Goal: Complete application form

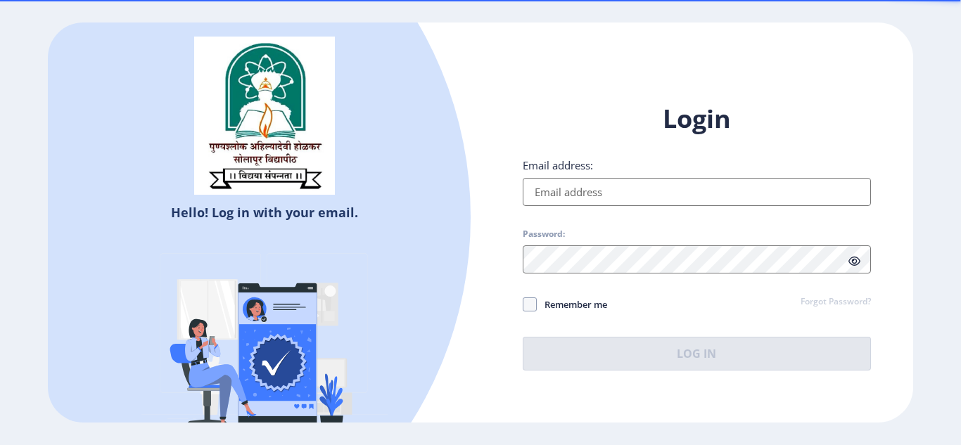
type input "[EMAIL_ADDRESS][DOMAIN_NAME]"
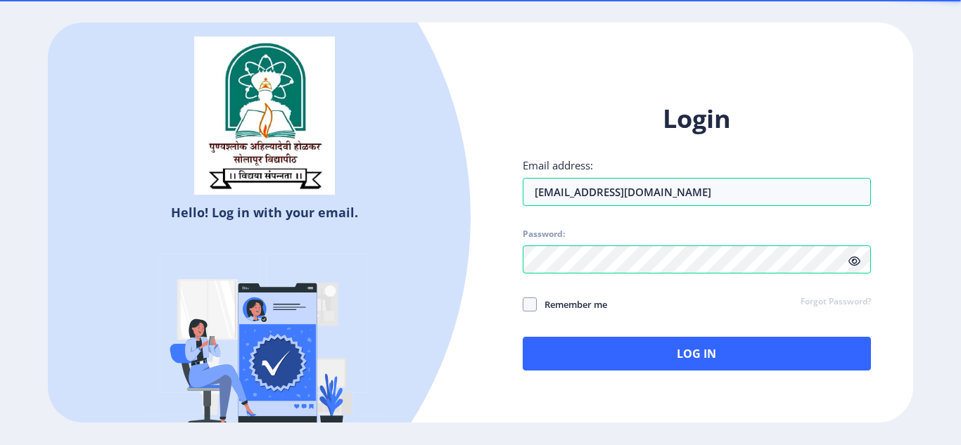
click at [571, 303] on span "Remember me" at bounding box center [572, 304] width 70 height 17
click at [523, 304] on input "Remember me" at bounding box center [523, 304] width 1 height 1
checkbox input "true"
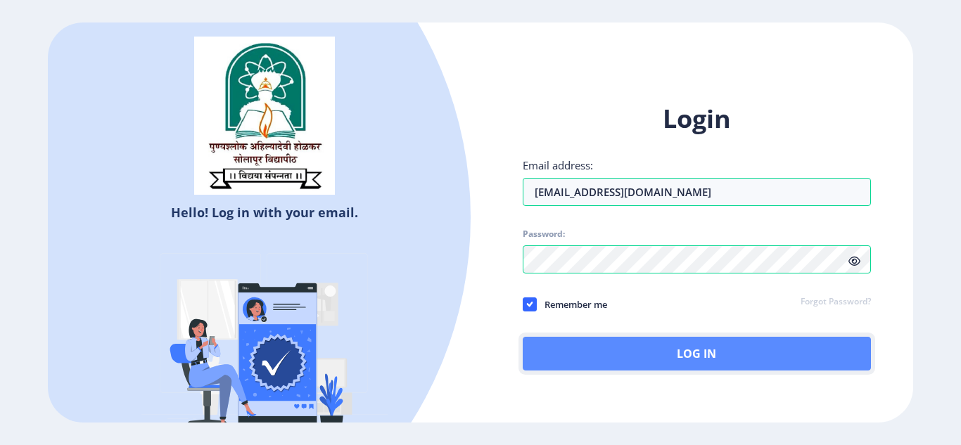
click at [604, 339] on button "Log In" at bounding box center [697, 354] width 348 height 34
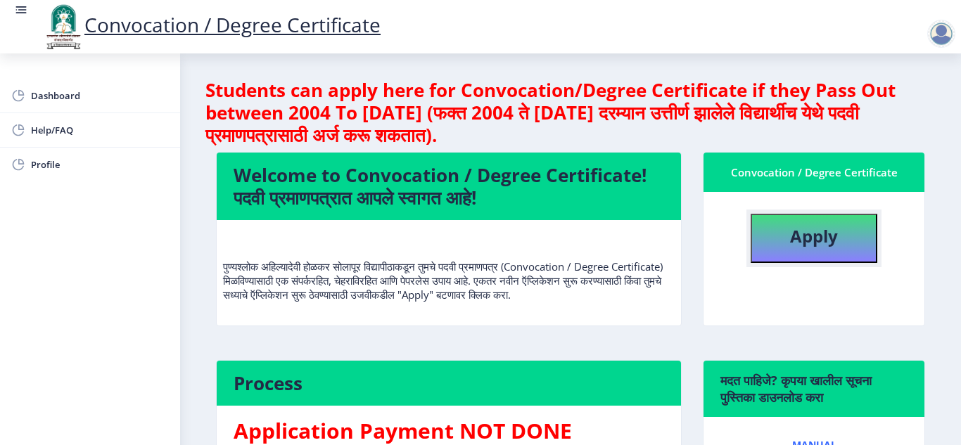
click at [807, 251] on button "Apply" at bounding box center [813, 238] width 127 height 49
select select
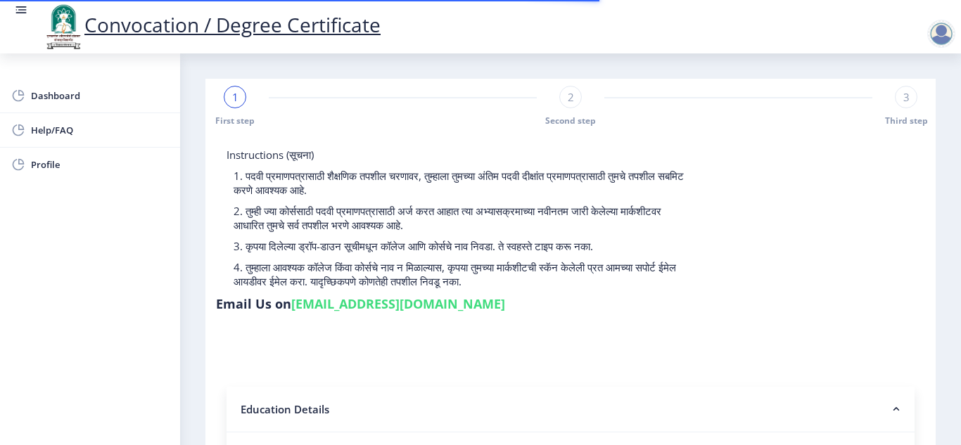
click at [803, 245] on div "Instructions (सूचना) 1. पदवी प्रमाणपत्रासाठी शैक्षणिक तपशील चरणावर, तुम्हाला तु…" at bounding box center [570, 233] width 709 height 170
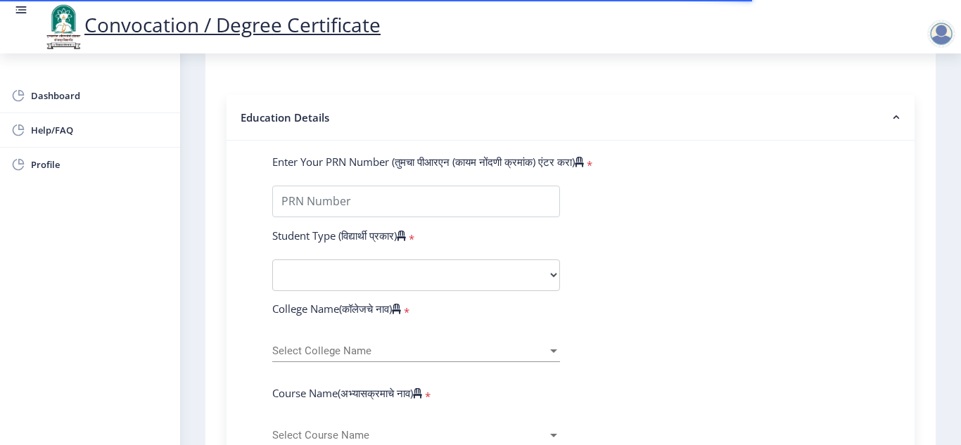
scroll to position [309, 0]
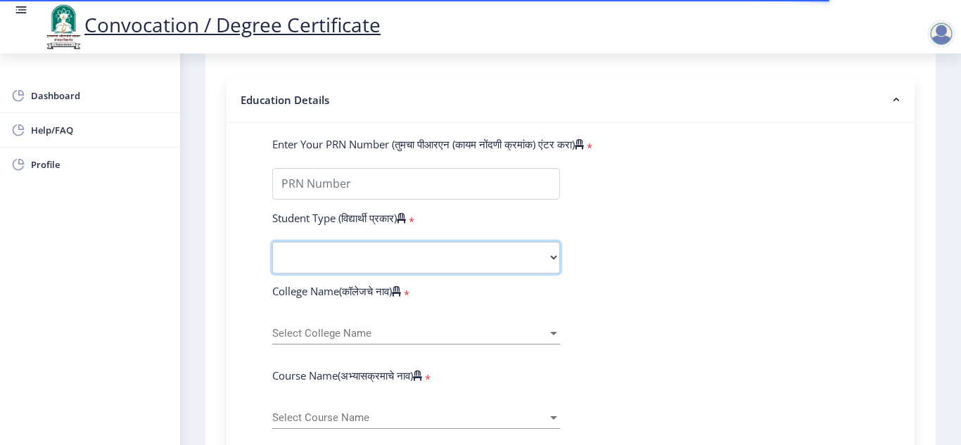
click at [527, 260] on select "Select Student Type Regular External" at bounding box center [416, 258] width 288 height 32
select select "Regular"
click at [272, 242] on select "Select Student Type Regular External" at bounding box center [416, 258] width 288 height 32
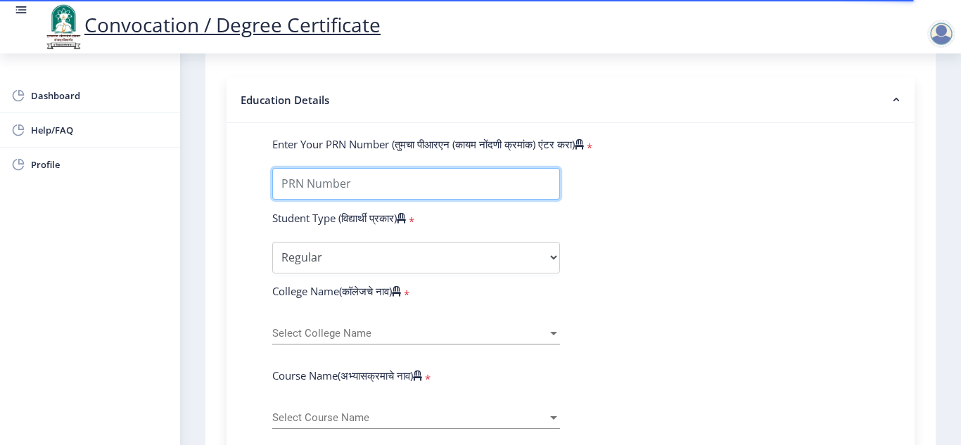
click at [406, 189] on input "Enter Your PRN Number (तुमचा पीआरएन (कायम नोंदणी क्रमांक) एंटर करा)" at bounding box center [416, 184] width 288 height 32
type input "2016032500214027"
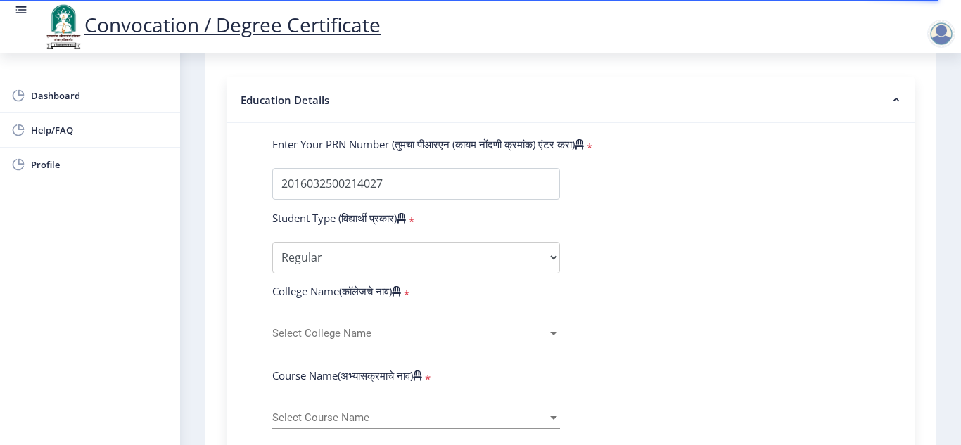
click at [333, 330] on span "Select College Name" at bounding box center [409, 334] width 275 height 12
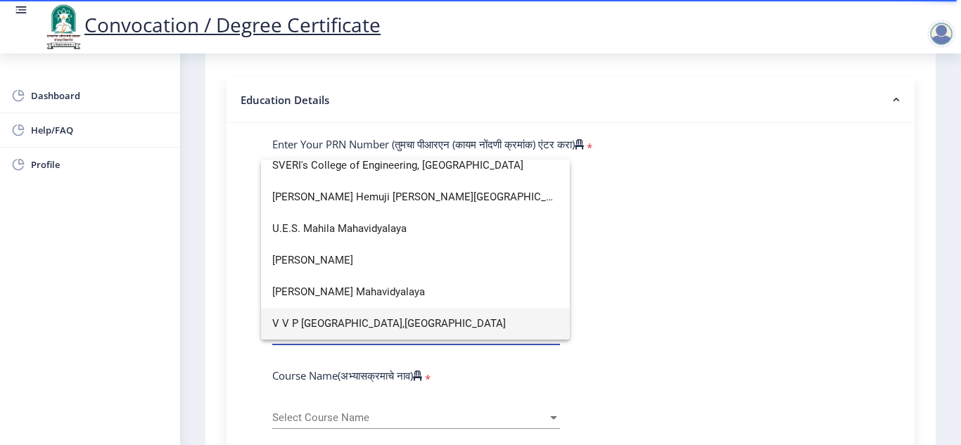
scroll to position [0, 0]
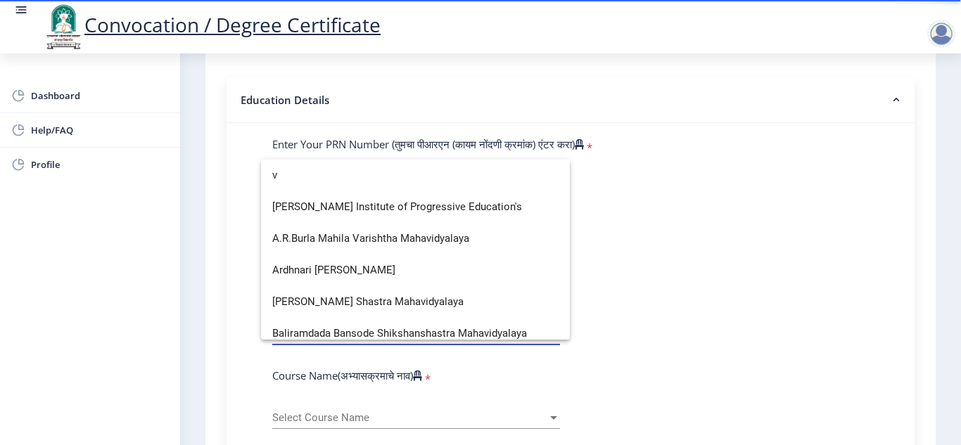
type input "v"
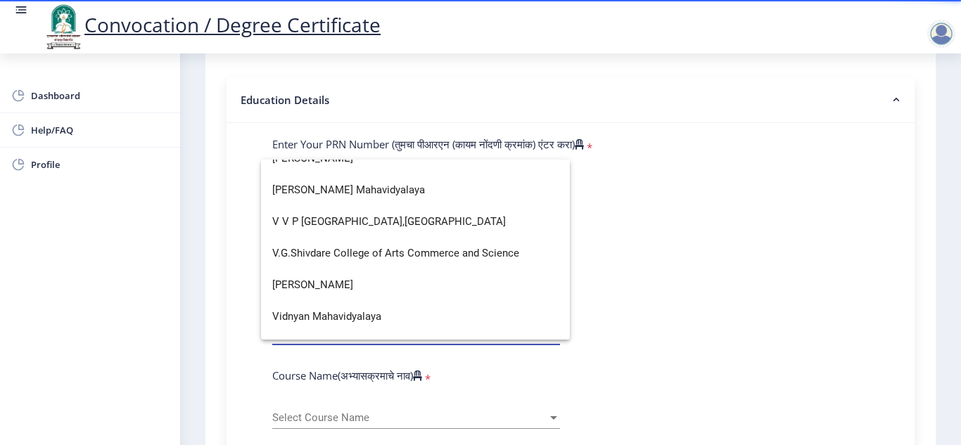
scroll to position [2021, 0]
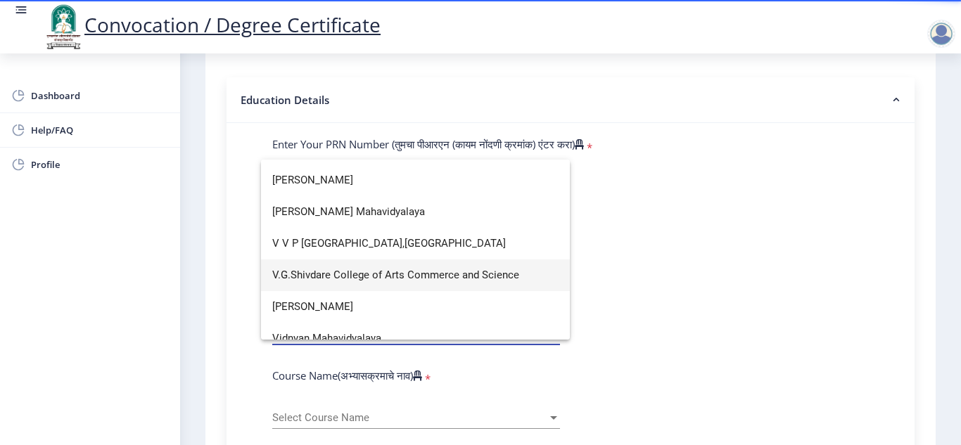
click at [439, 274] on span "V.G.Shivdare College of Arts Commerce and Science" at bounding box center [415, 276] width 286 height 32
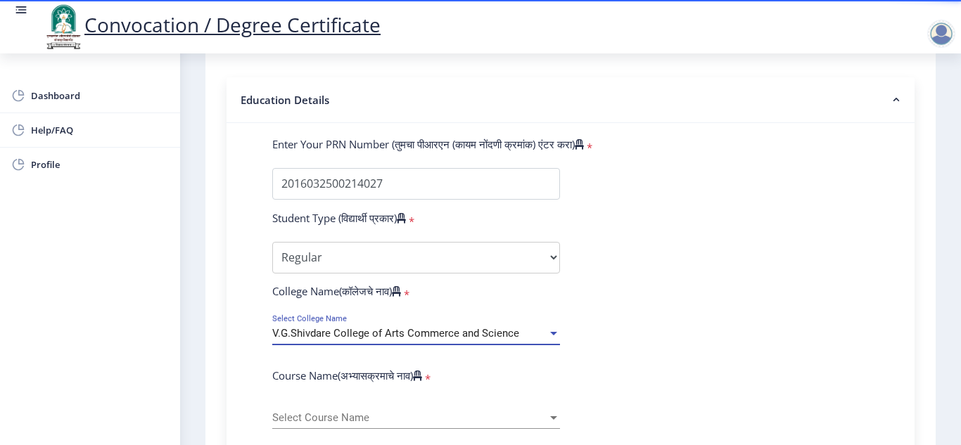
click at [327, 418] on span "Select Course Name" at bounding box center [409, 418] width 275 height 12
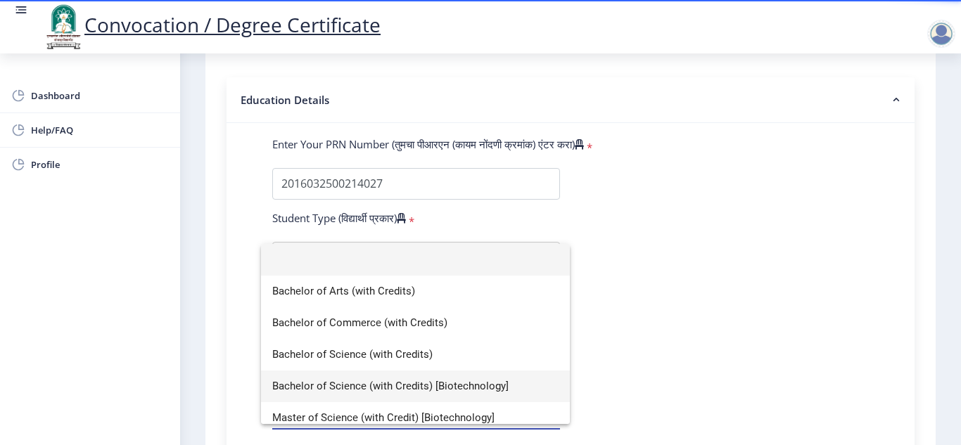
click at [335, 380] on span "Bachelor of Science (with Credits) [Biotechnology]" at bounding box center [415, 387] width 286 height 32
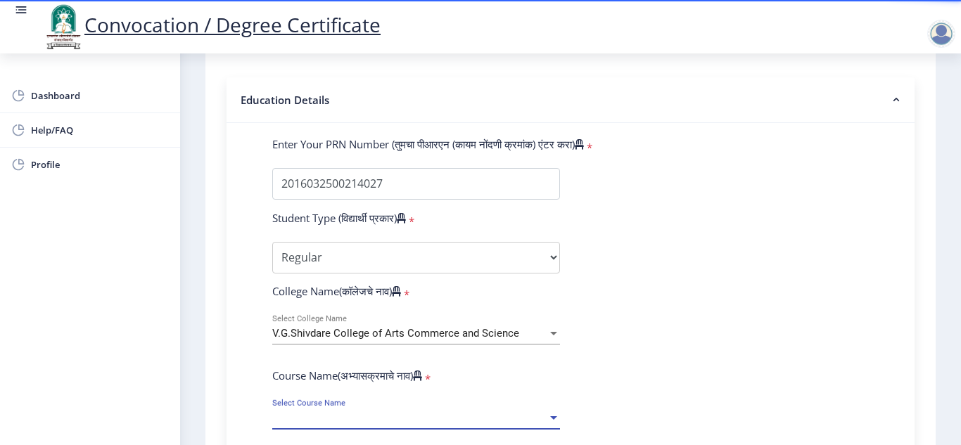
select select
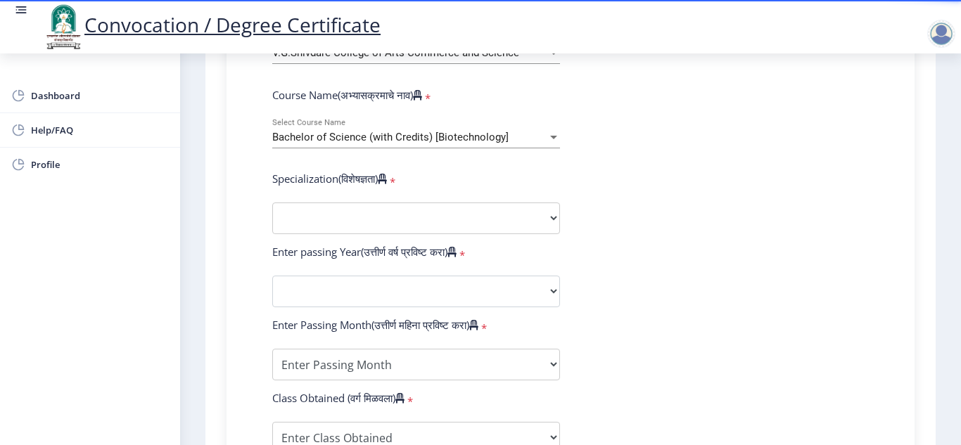
scroll to position [591, 0]
click at [497, 219] on select "Specialization Botany Chemistry Computer Science Electronics Geology Mathematic…" at bounding box center [416, 218] width 288 height 32
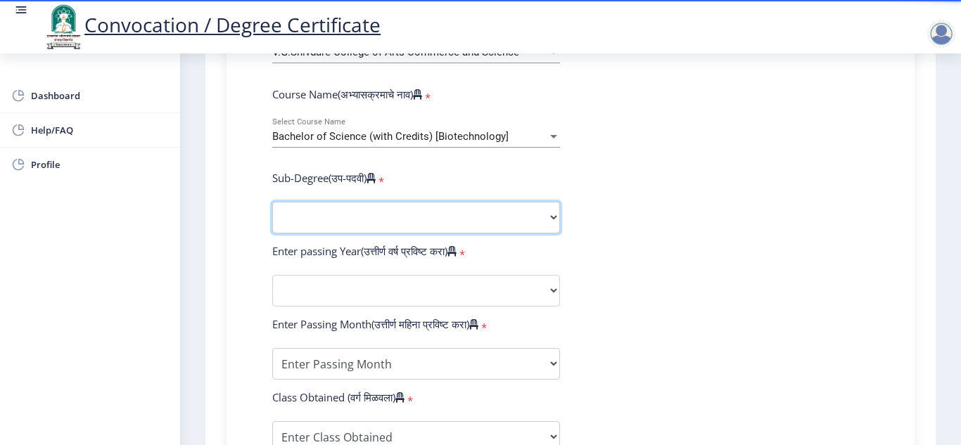
click at [388, 221] on select "Sub-Degree Biotechnology Entire Computer Science Entrepreneurship Other" at bounding box center [416, 218] width 288 height 32
select select "Biotechnology"
click at [272, 202] on select "Sub-Degree Biotechnology Entire Computer Science Entrepreneurship Other" at bounding box center [416, 218] width 288 height 32
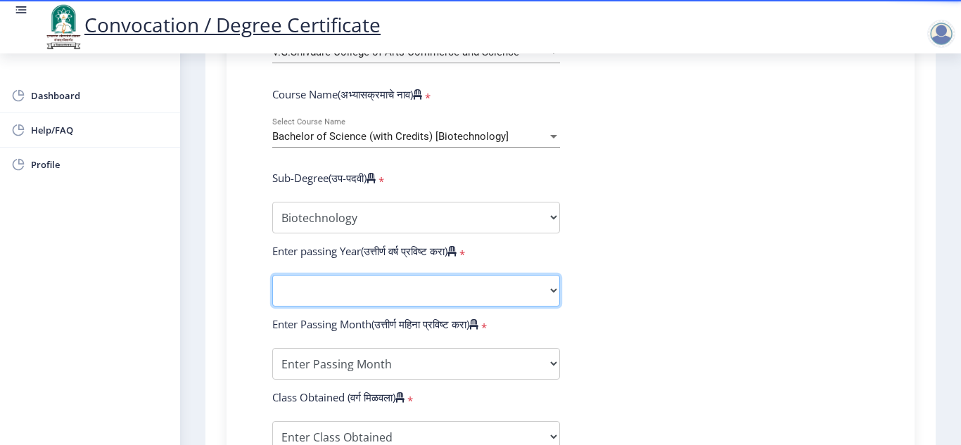
click at [326, 294] on select "2025 2024 2023 2022 2021 2020 2019 2018 2017 2016 2015 2014 2013 2012 2011 2010…" at bounding box center [416, 291] width 288 height 32
select select "2019"
click at [272, 275] on select "2025 2024 2023 2022 2021 2020 2019 2018 2017 2016 2015 2014 2013 2012 2011 2010…" at bounding box center [416, 291] width 288 height 32
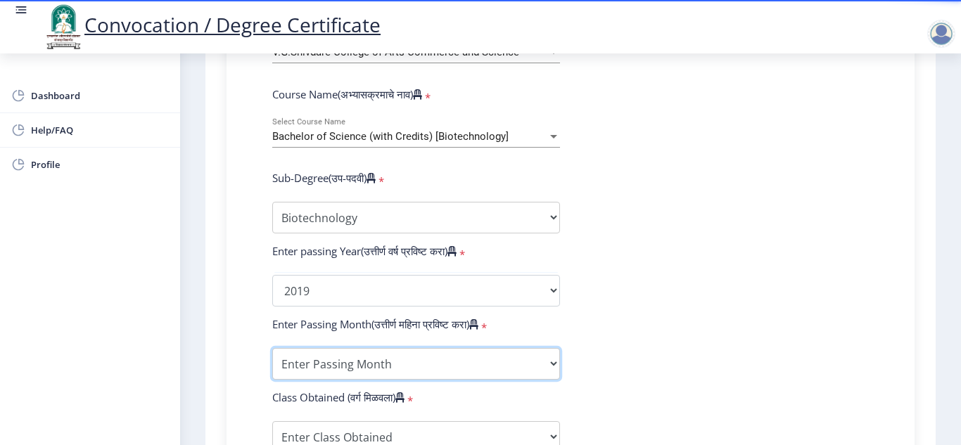
click at [344, 365] on select "Enter Passing Month March April May October November December" at bounding box center [416, 364] width 288 height 32
select select "April"
click at [272, 348] on select "Enter Passing Month March April May October November December" at bounding box center [416, 364] width 288 height 32
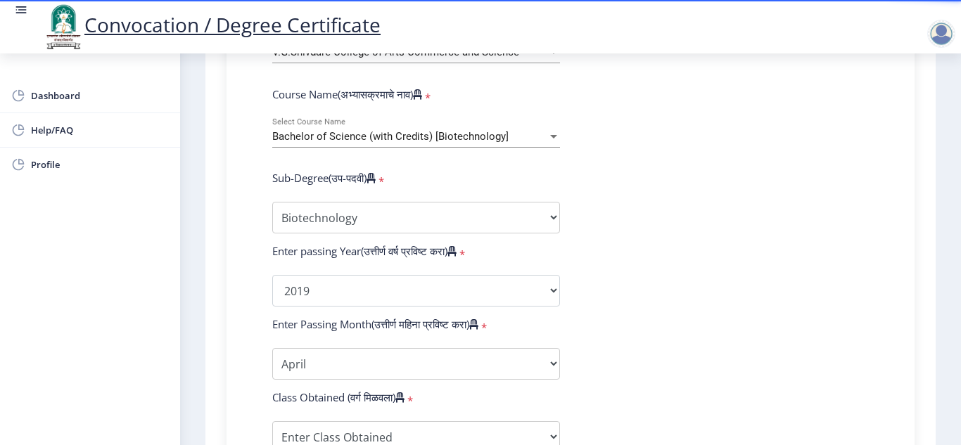
click at [860, 286] on form "Enter Your PRN Number (तुमचा पीआरएन (कायम नोंदणी क्रमांक) एंटर करा) * Student T…" at bounding box center [571, 265] width 618 height 819
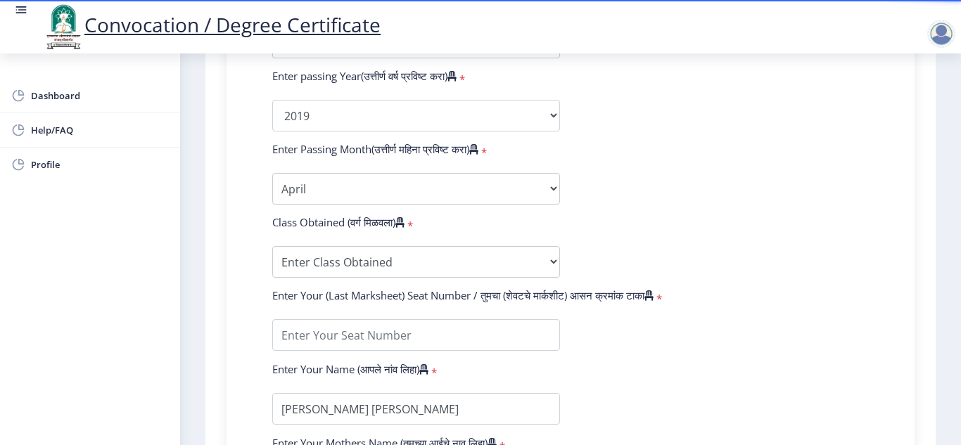
scroll to position [788, 0]
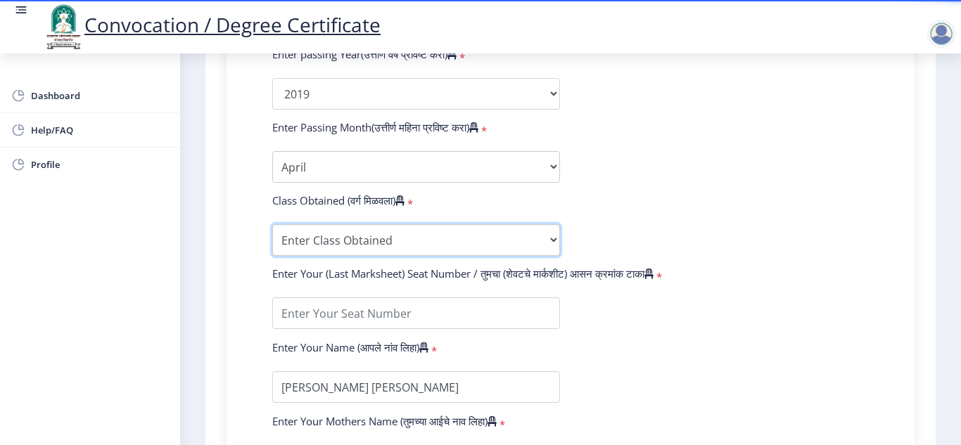
click at [440, 238] on select "Enter Class Obtained FIRST CLASS WITH DISTINCTION FIRST CLASS HIGHER SECOND CLA…" at bounding box center [416, 240] width 288 height 32
select select "FIRST CLASS"
click at [272, 224] on select "Enter Class Obtained FIRST CLASS WITH DISTINCTION FIRST CLASS HIGHER SECOND CLA…" at bounding box center [416, 240] width 288 height 32
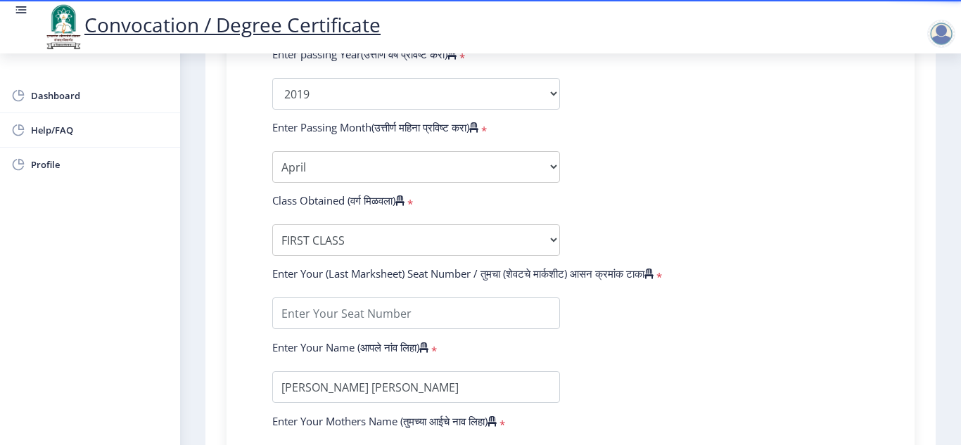
click at [691, 332] on form "Enter Your PRN Number (तुमचा पीआरएन (कायम नोंदणी क्रमांक) एंटर करा) * Student T…" at bounding box center [571, 68] width 618 height 819
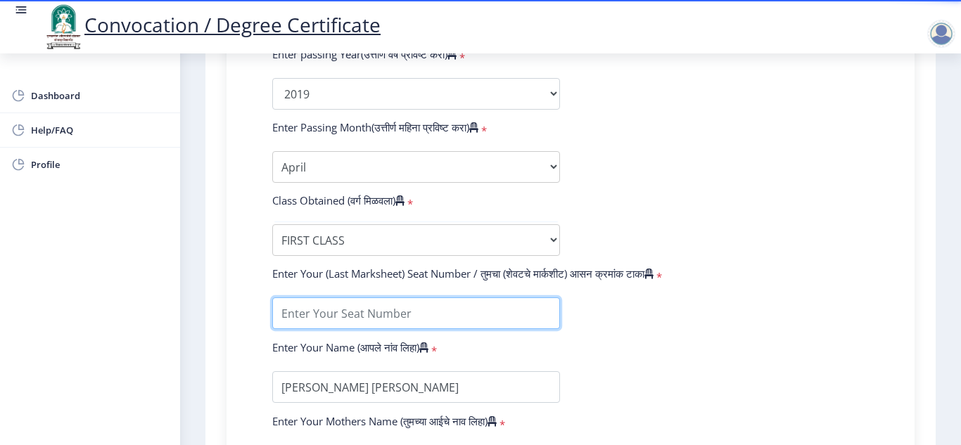
click at [490, 320] on input "textarea" at bounding box center [416, 314] width 288 height 32
type input "825763"
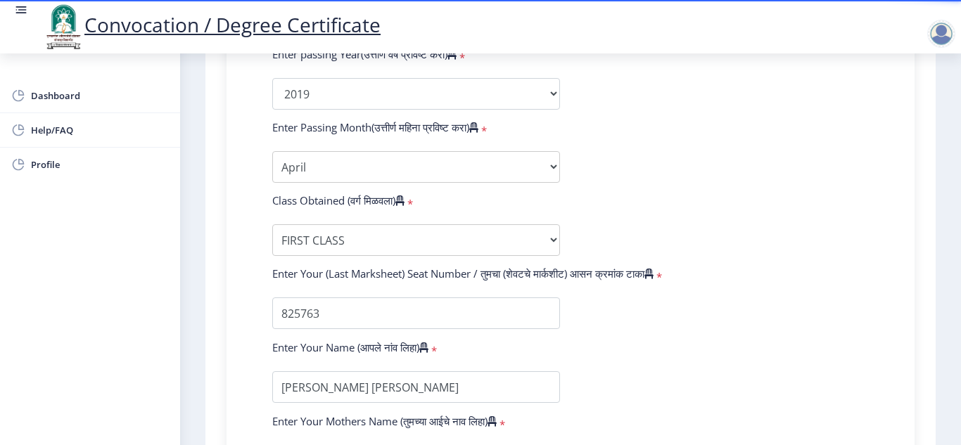
click at [731, 381] on form "Enter Your PRN Number (तुमचा पीआरएन (कायम नोंदणी क्रमांक) एंटर करा) * Student T…" at bounding box center [571, 68] width 618 height 819
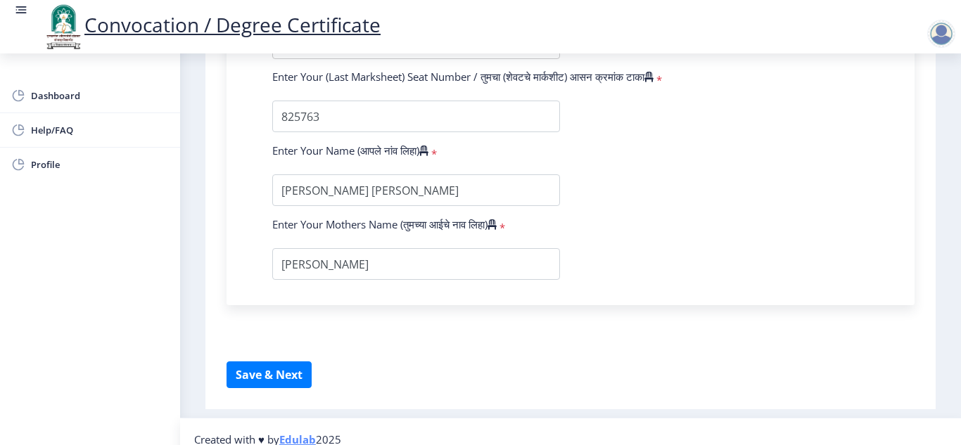
scroll to position [1000, 0]
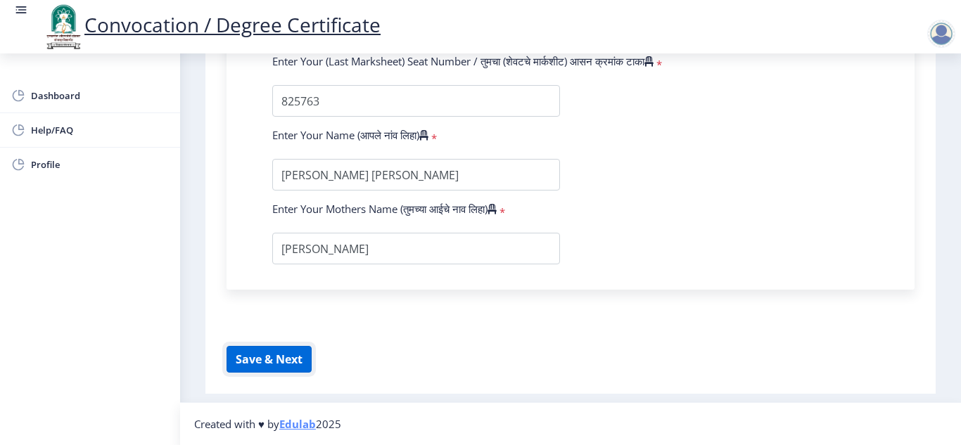
click at [237, 352] on button "Save & Next" at bounding box center [268, 359] width 85 height 27
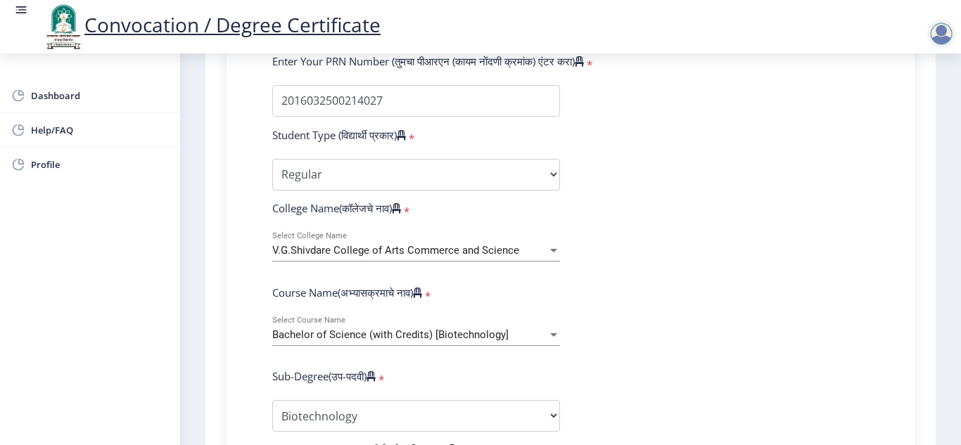
scroll to position [394, 0]
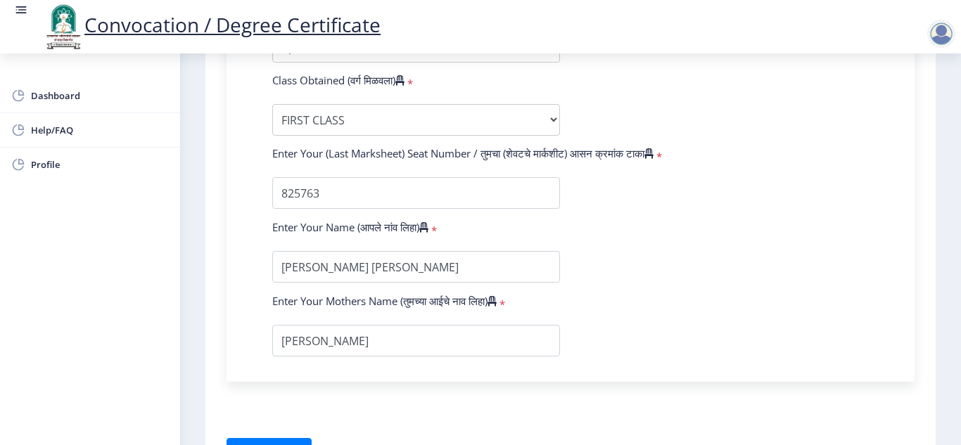
scroll to position [928, 0]
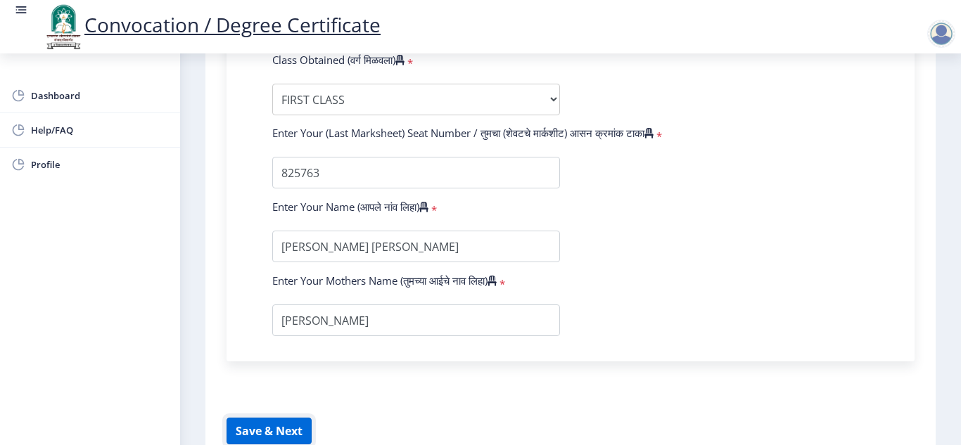
click at [264, 422] on button "Save & Next" at bounding box center [268, 431] width 85 height 27
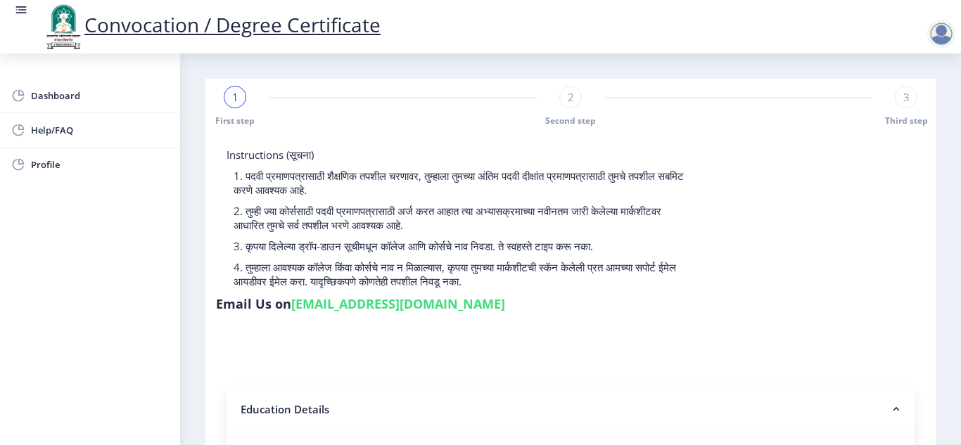
scroll to position [28, 0]
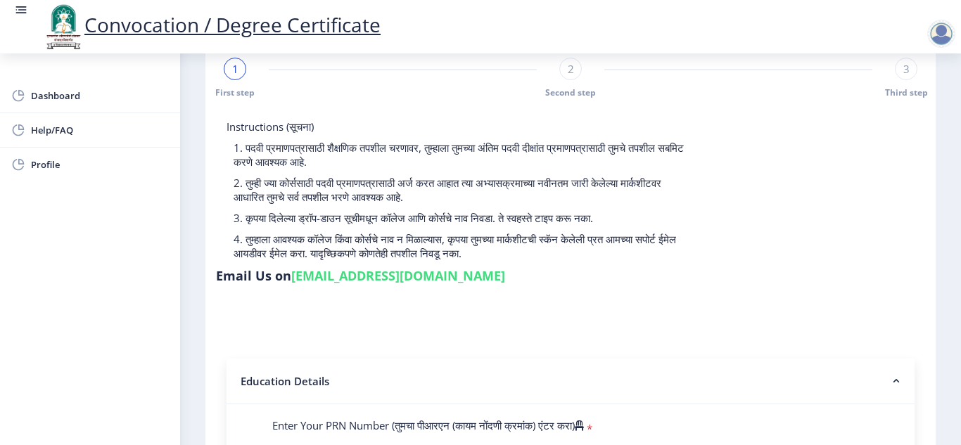
click at [569, 70] on span "2" at bounding box center [571, 69] width 6 height 14
select select "Regular"
select select "Biotechnology"
select select "2019"
select select "April"
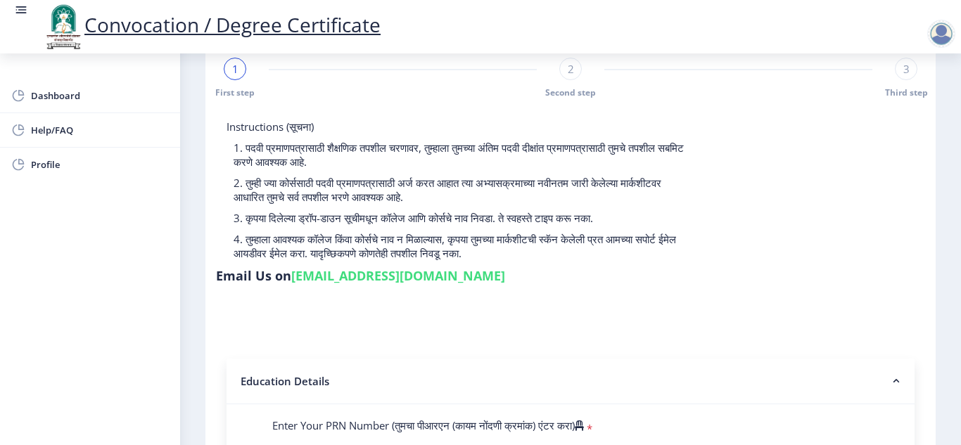
select select "FIRST CLASS"
click at [908, 70] on div "3" at bounding box center [906, 69] width 23 height 23
select select "Regular"
select select "Biotechnology"
select select "2019"
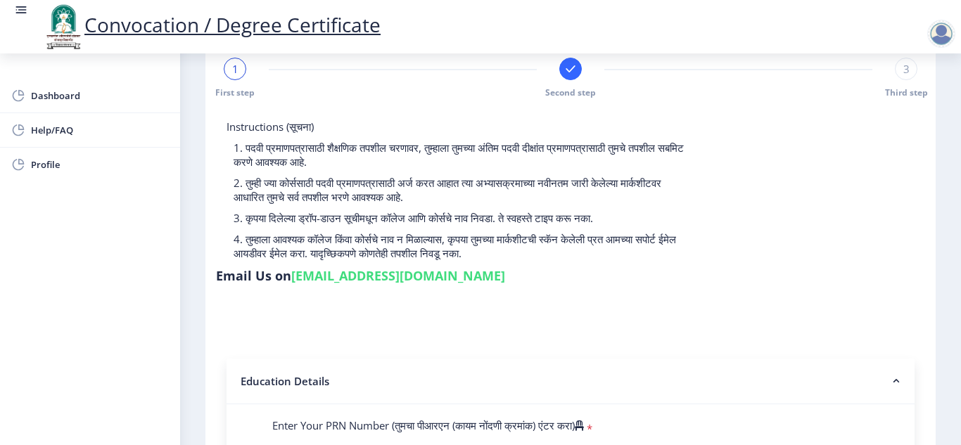
select select "April"
select select "FIRST CLASS"
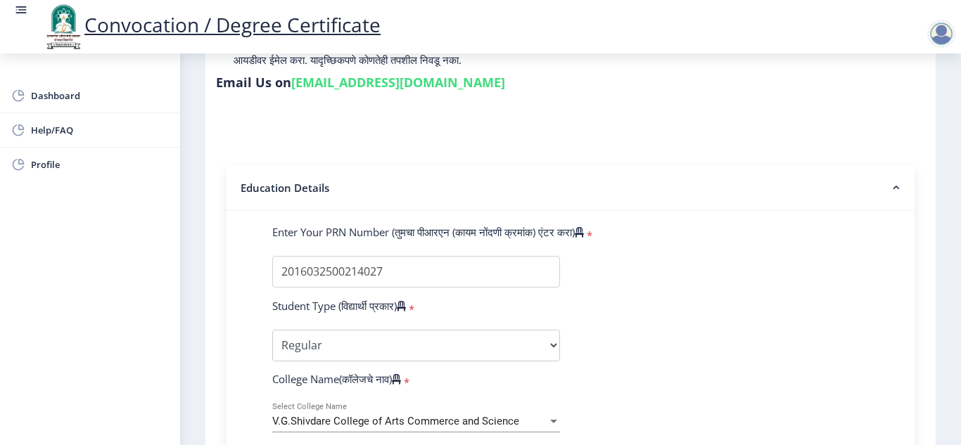
scroll to position [225, 0]
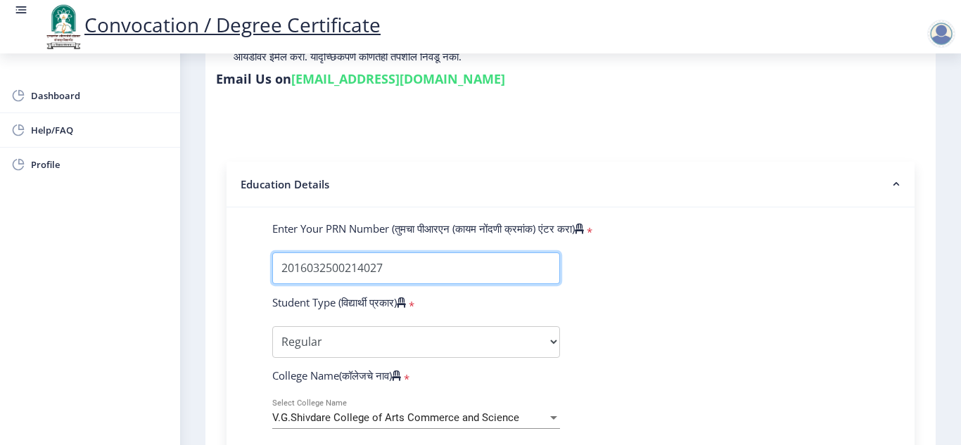
click at [423, 265] on input "Enter Your PRN Number (तुमचा पीआरएन (कायम नोंदणी क्रमांक) एंटर करा)" at bounding box center [416, 268] width 288 height 32
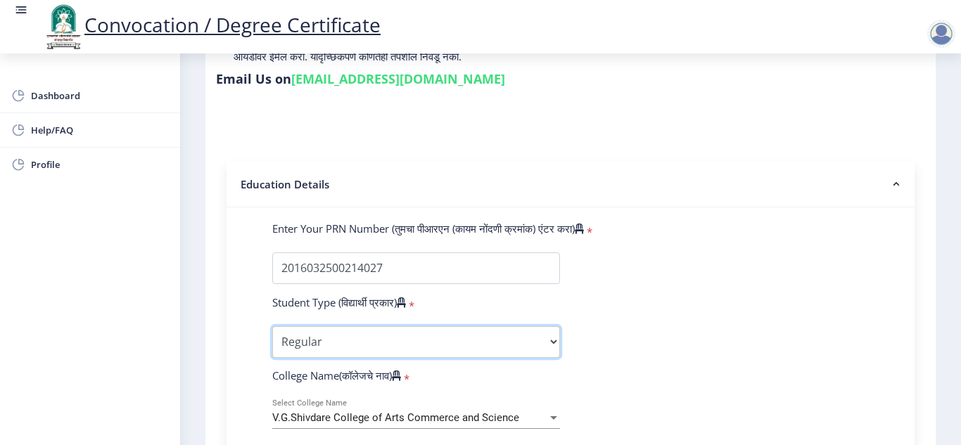
click at [395, 343] on select "Select Student Type Regular External" at bounding box center [416, 342] width 288 height 32
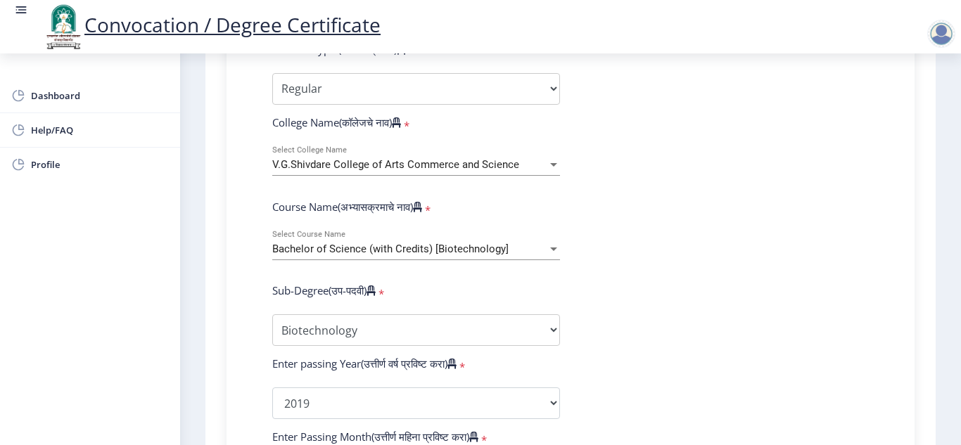
scroll to position [506, 0]
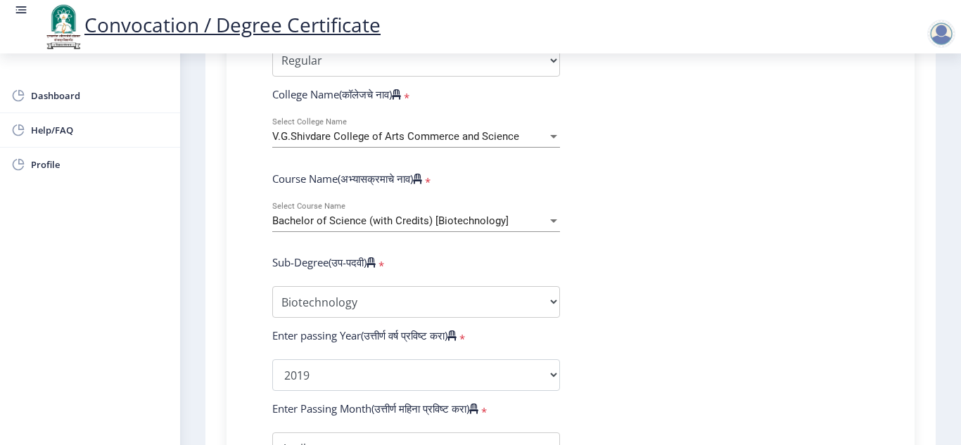
click at [516, 224] on div "Bachelor of Science (with Credits) [Biotechnology]" at bounding box center [409, 221] width 275 height 12
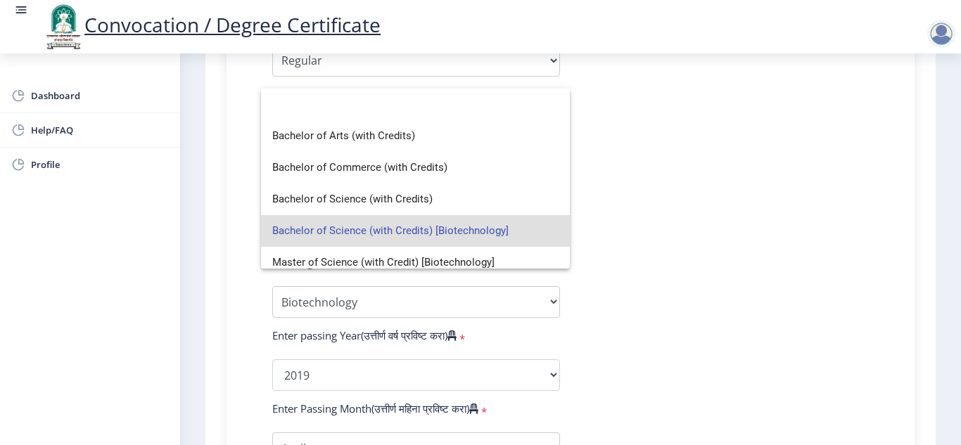
scroll to position [10, 0]
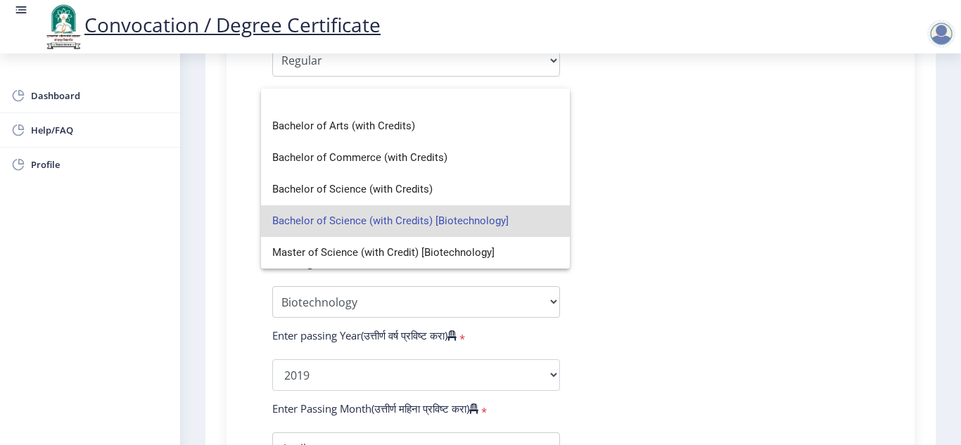
click at [475, 219] on span "Bachelor of Science (with Credits) [Biotechnology]" at bounding box center [415, 221] width 286 height 32
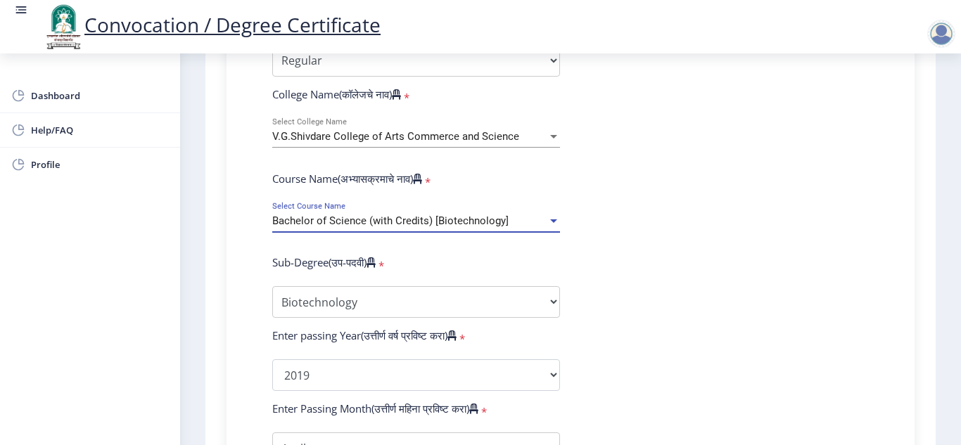
click at [713, 335] on form "Enter Your PRN Number (तुमचा पीआरएन (कायम नोंदणी क्रमांक) एंटर करा) * Student T…" at bounding box center [571, 349] width 618 height 819
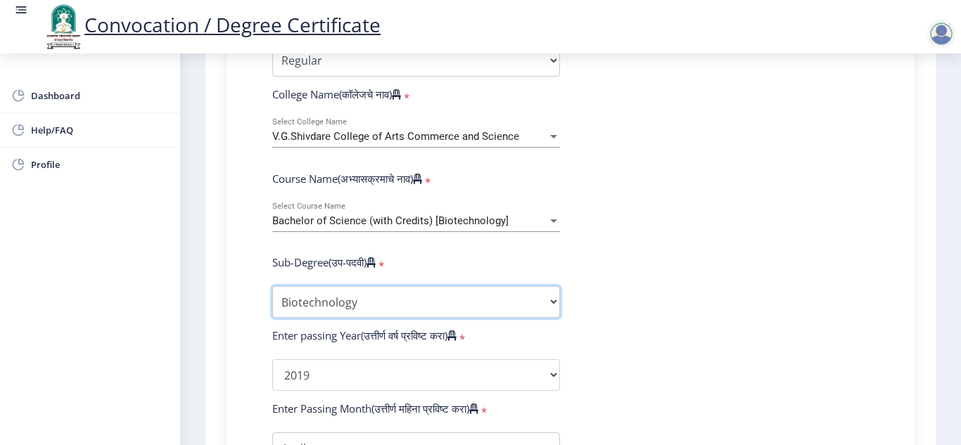
click at [437, 303] on select "Sub-Degree Biotechnology Entire Computer Science Entrepreneurship Other" at bounding box center [416, 302] width 288 height 32
click at [272, 286] on select "Sub-Degree Biotechnology Entire Computer Science Entrepreneurship Other" at bounding box center [416, 302] width 288 height 32
click at [684, 359] on form "Enter Your PRN Number (तुमचा पीआरएन (कायम नोंदणी क्रमांक) एंटर करा) * Student T…" at bounding box center [571, 349] width 618 height 819
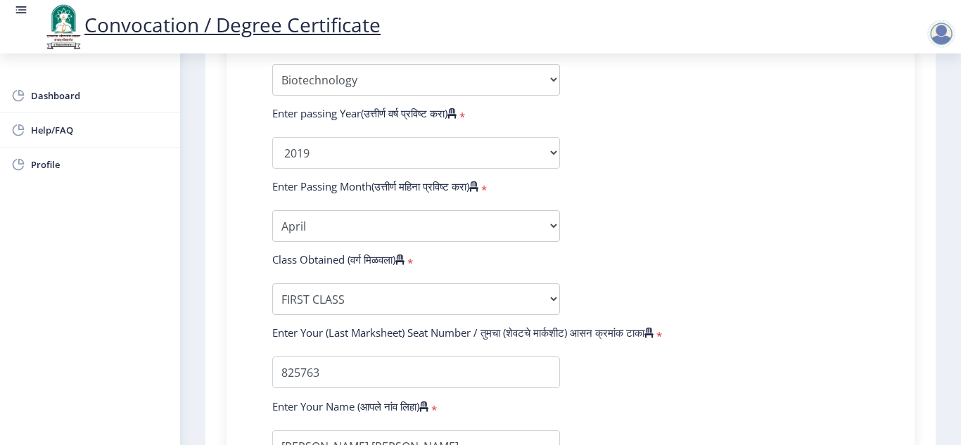
scroll to position [731, 0]
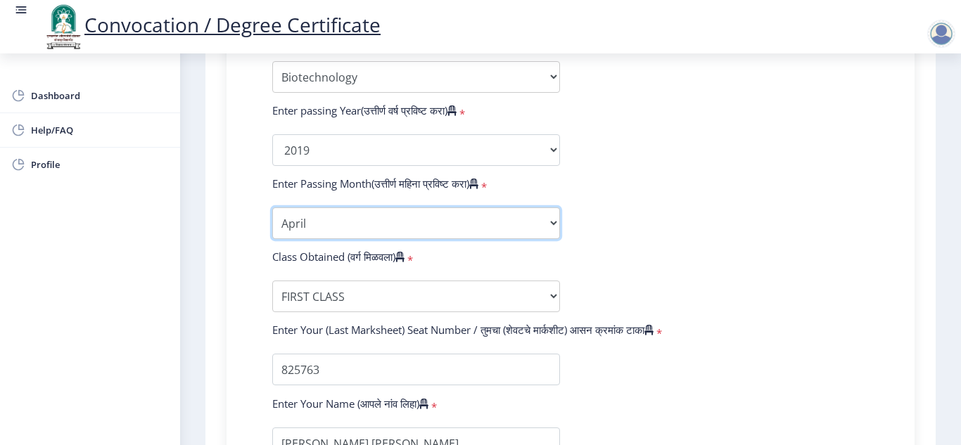
click at [388, 220] on select "Enter Passing Month March April May October November December" at bounding box center [416, 223] width 288 height 32
select select "May"
click at [272, 207] on select "Enter Passing Month March April May October November December" at bounding box center [416, 223] width 288 height 32
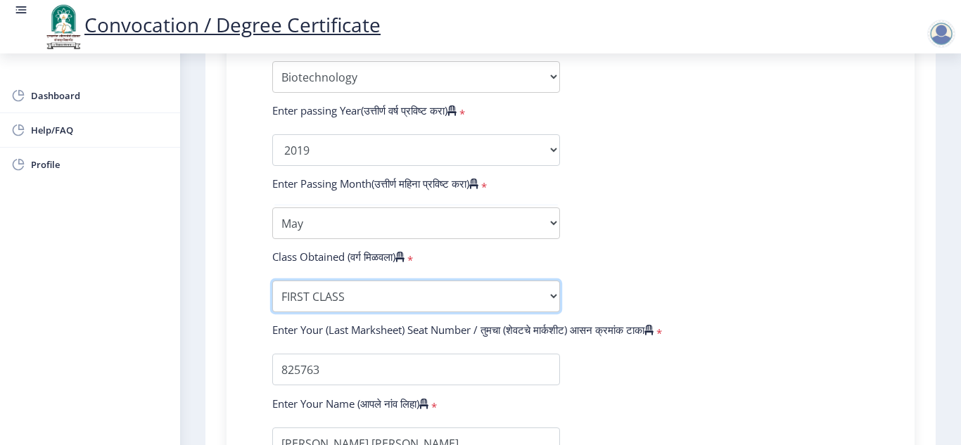
click at [393, 293] on select "Enter Class Obtained FIRST CLASS WITH DISTINCTION FIRST CLASS HIGHER SECOND CLA…" at bounding box center [416, 297] width 288 height 32
click at [690, 276] on form "Enter Your PRN Number (तुमचा पीआरएन (कायम नोंदणी क्रमांक) एंटर करा) * Student T…" at bounding box center [571, 124] width 618 height 819
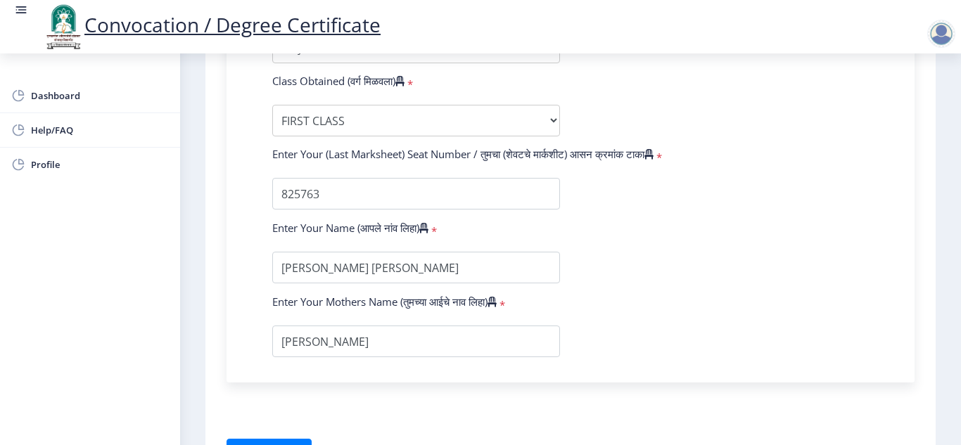
scroll to position [1000, 0]
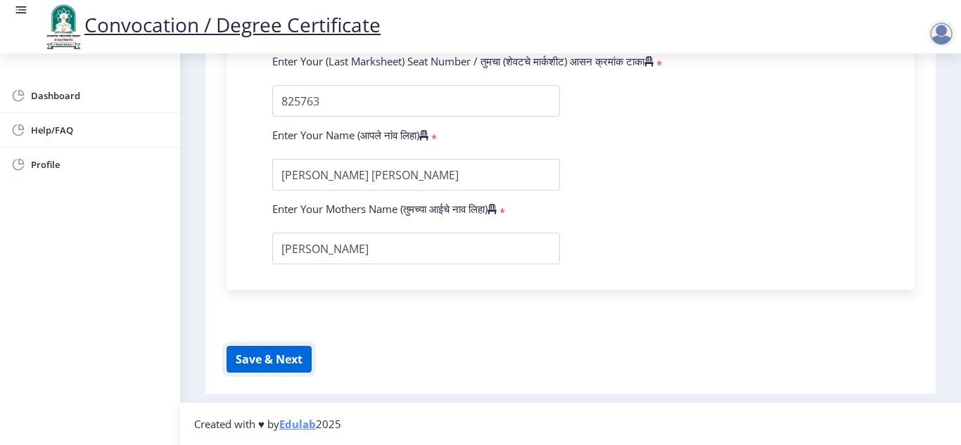
click at [252, 362] on button "Save & Next" at bounding box center [268, 359] width 85 height 27
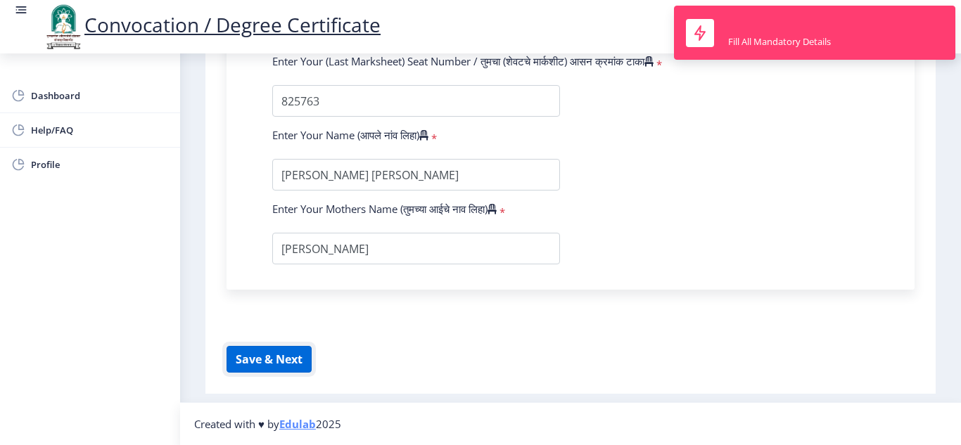
click at [252, 362] on button "Save & Next" at bounding box center [268, 359] width 85 height 27
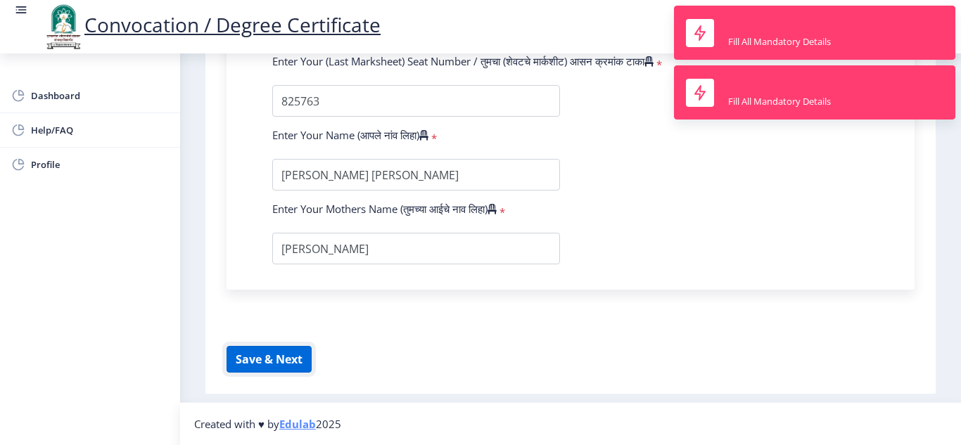
click at [252, 362] on button "Save & Next" at bounding box center [268, 359] width 85 height 27
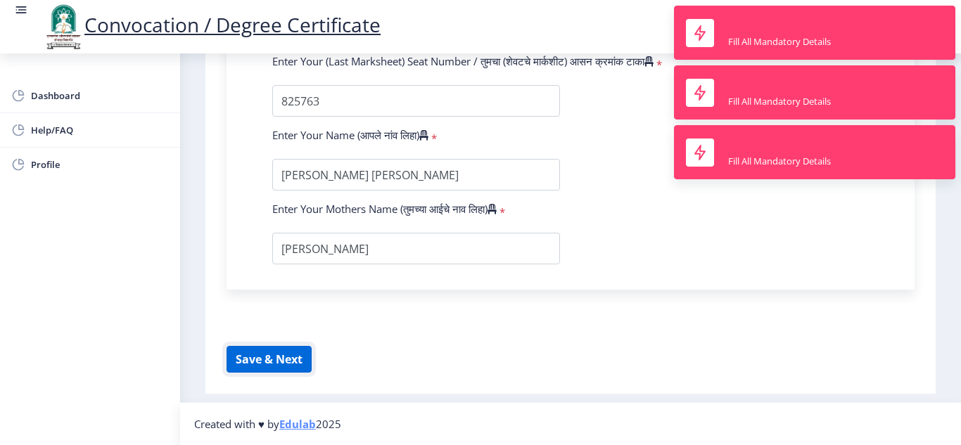
click at [252, 362] on button "Save & Next" at bounding box center [268, 359] width 85 height 27
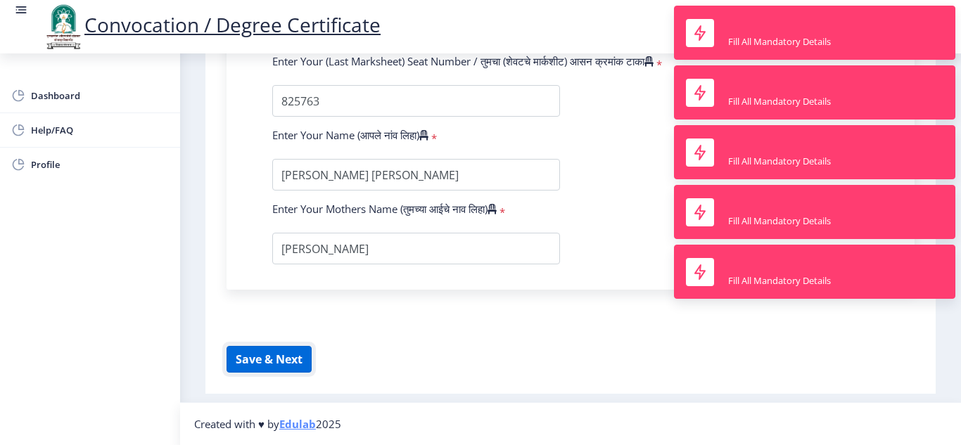
click at [252, 362] on button "Save & Next" at bounding box center [268, 359] width 85 height 27
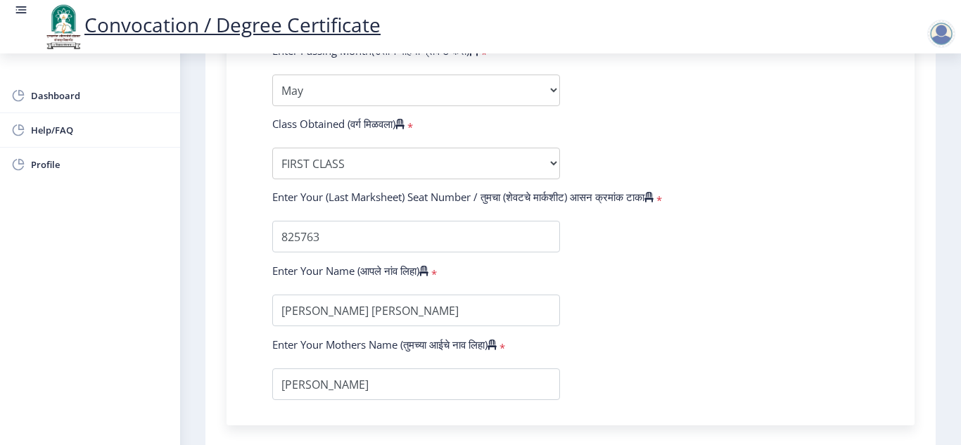
scroll to position [803, 0]
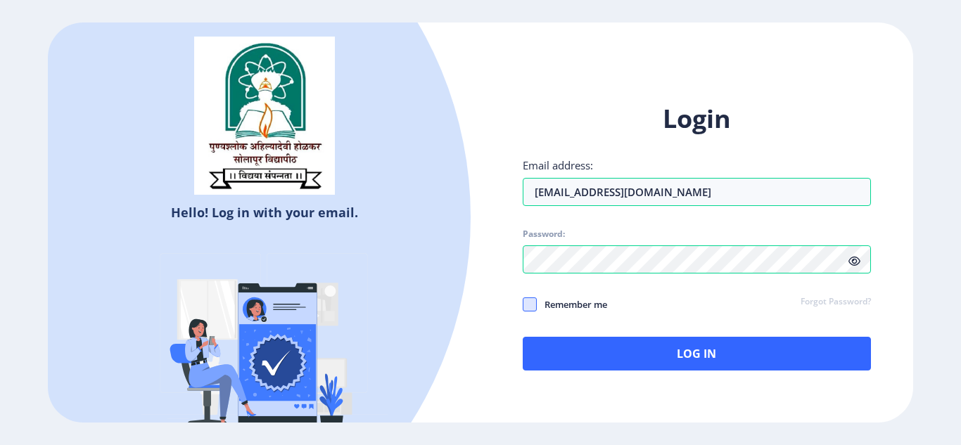
click at [526, 307] on span at bounding box center [530, 305] width 14 height 14
click at [523, 305] on input "Remember me" at bounding box center [523, 304] width 1 height 1
checkbox input "true"
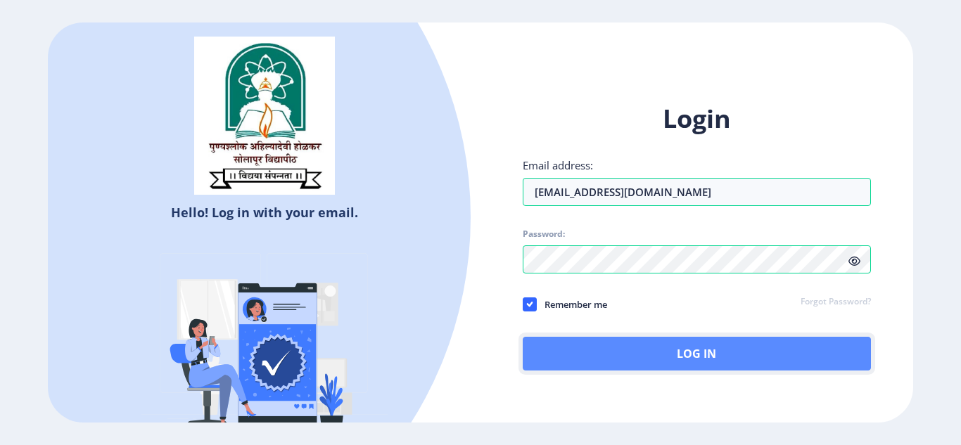
click at [610, 354] on button "Log In" at bounding box center [697, 354] width 348 height 34
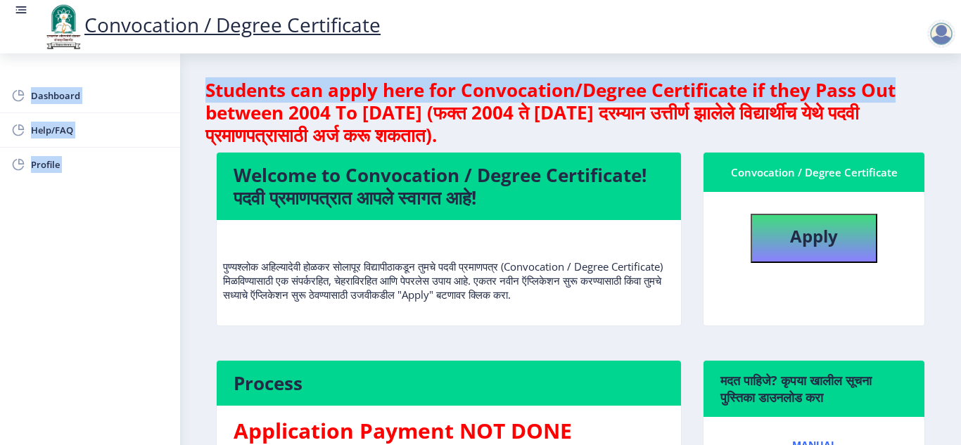
drag, startPoint x: 953, startPoint y: 54, endPoint x: 949, endPoint y: 77, distance: 23.6
click at [949, 75] on div "Convocation / Degree Certificate Dashboard Help/FAQ Profile Students can apply …" at bounding box center [480, 341] width 961 height 682
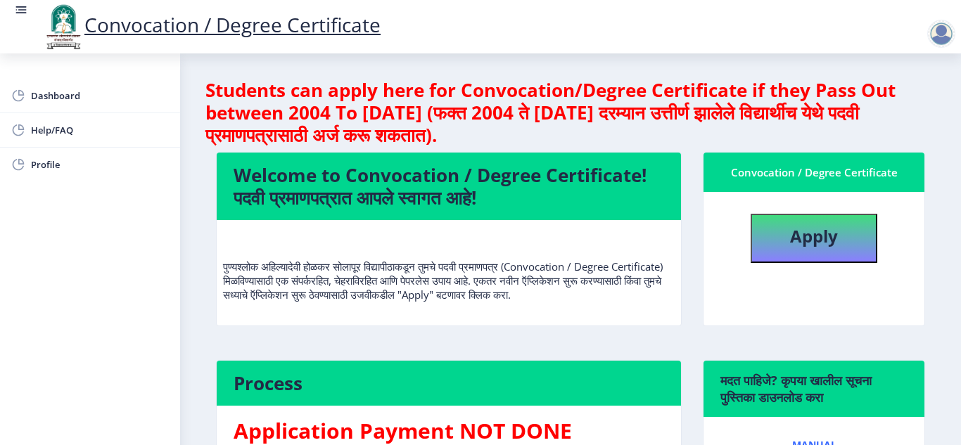
click at [904, 123] on h4 "Students can apply here for Convocation/Degree Certificate if they Pass Out bet…" at bounding box center [570, 113] width 730 height 68
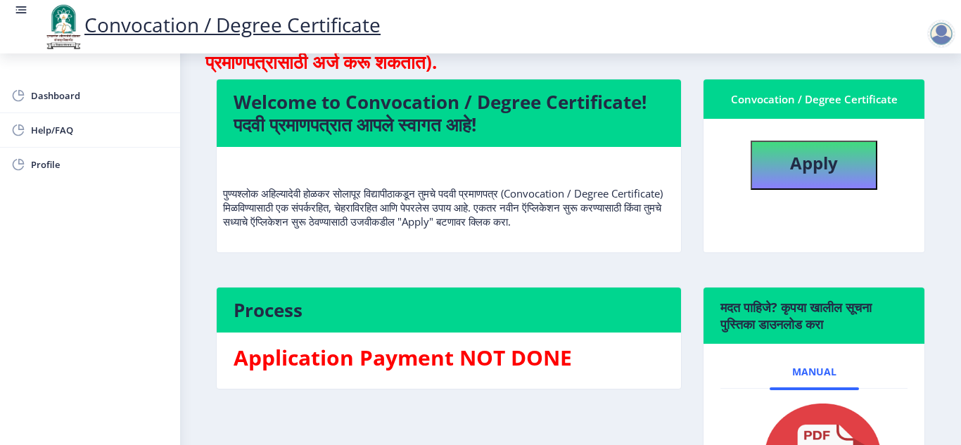
scroll to position [68, 0]
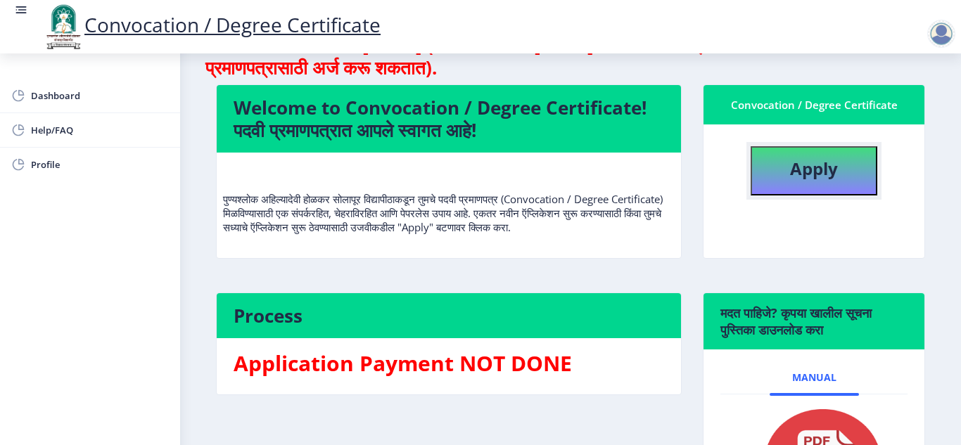
click at [781, 172] on button "Apply" at bounding box center [813, 170] width 127 height 49
select select
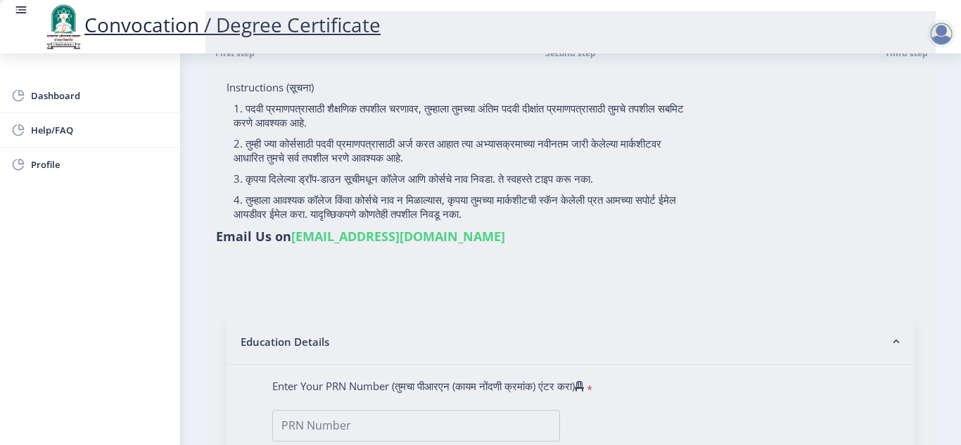
type input "[PERSON_NAME] [PERSON_NAME]"
type input "[PERSON_NAME]"
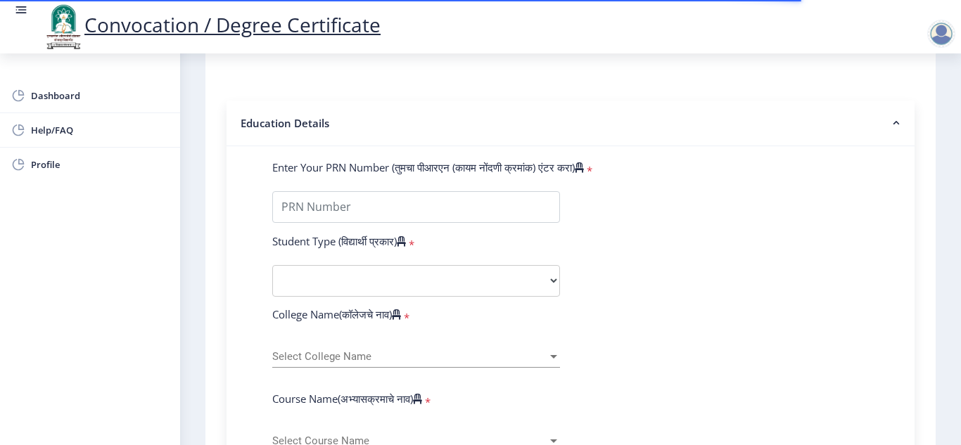
scroll to position [309, 0]
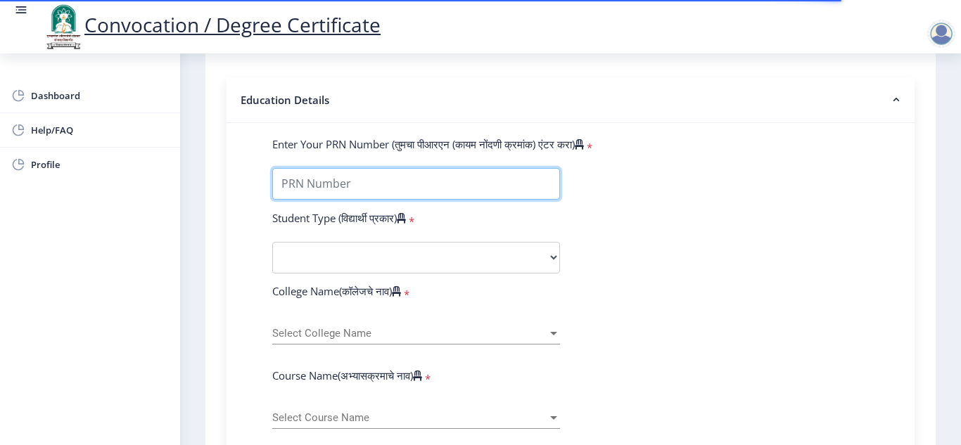
click at [357, 186] on input "Enter Your PRN Number (तुमचा पीआरएन (कायम नोंदणी क्रमांक) एंटर करा)" at bounding box center [416, 184] width 288 height 32
type input "2016032500214027"
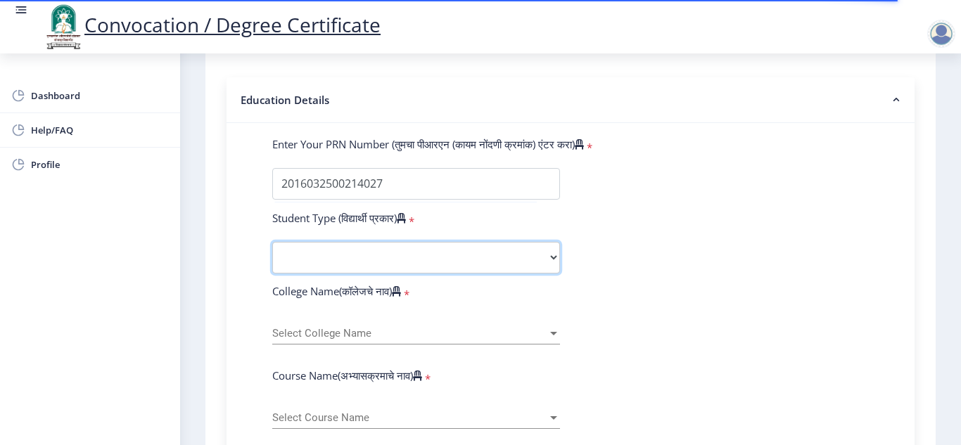
click at [350, 255] on select "Select Student Type Regular External" at bounding box center [416, 258] width 288 height 32
select select "Regular"
click at [272, 242] on select "Select Student Type Regular External" at bounding box center [416, 258] width 288 height 32
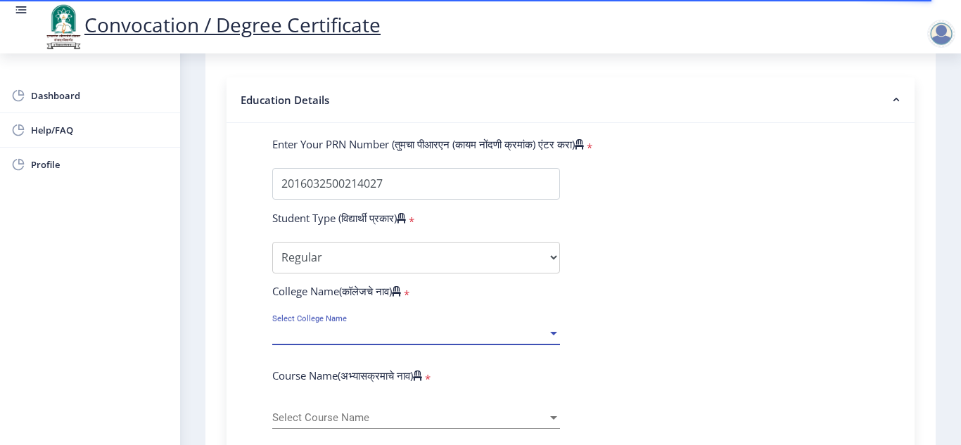
click at [347, 332] on span "Select College Name" at bounding box center [409, 334] width 275 height 12
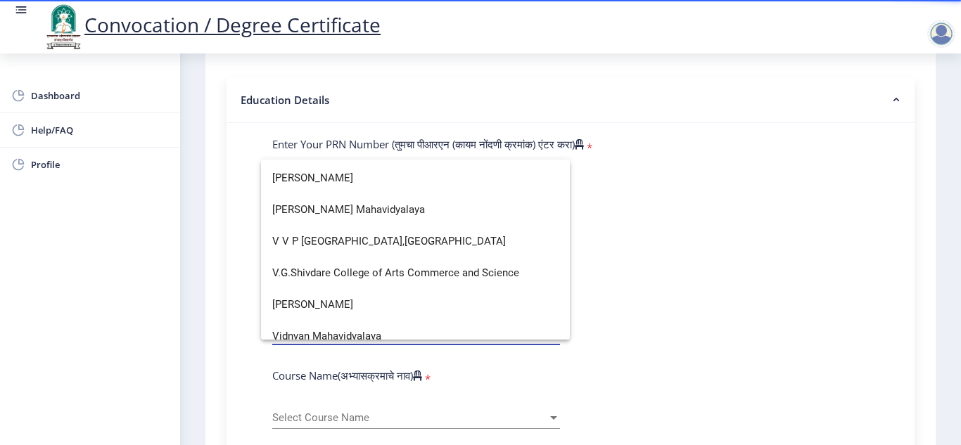
scroll to position [4666, 0]
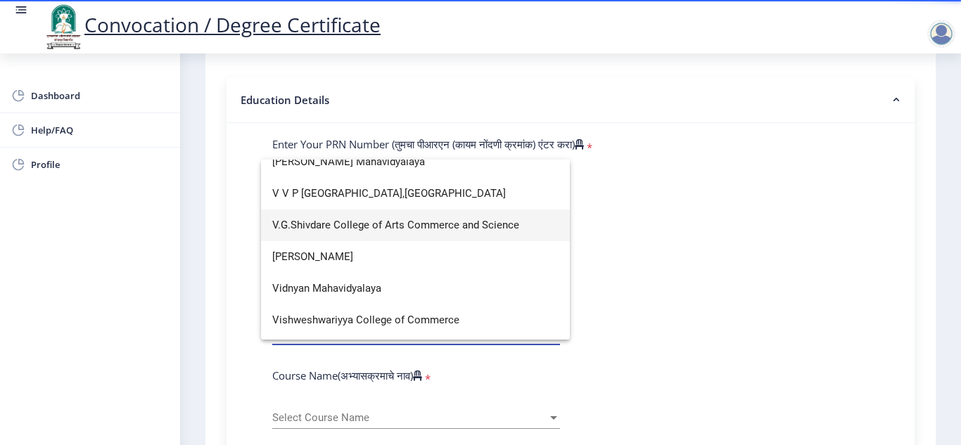
click at [494, 224] on span "V.G.Shivdare College of Arts Commerce and Science" at bounding box center [415, 226] width 286 height 32
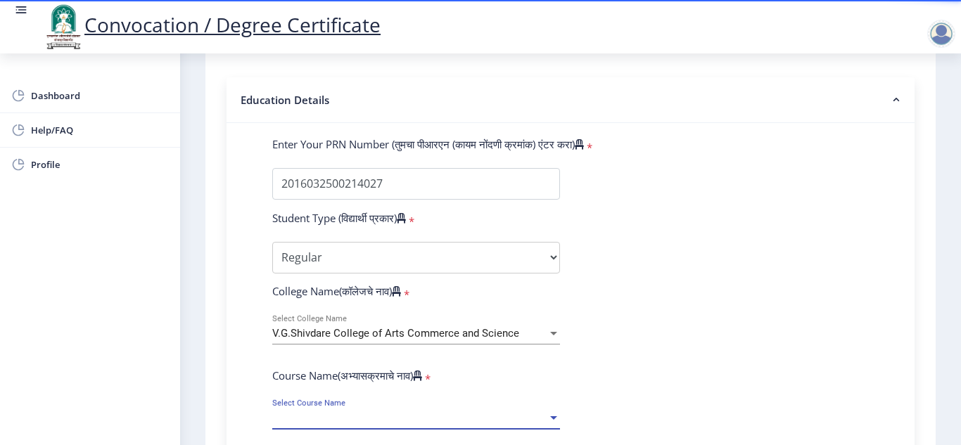
click at [331, 412] on span "Select Course Name" at bounding box center [409, 418] width 275 height 12
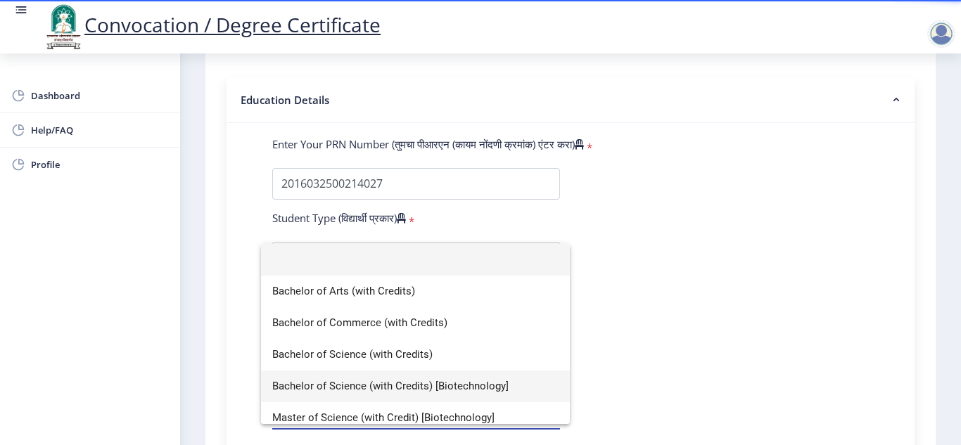
click at [326, 387] on span "Bachelor of Science (with Credits) [Biotechnology]" at bounding box center [415, 387] width 286 height 32
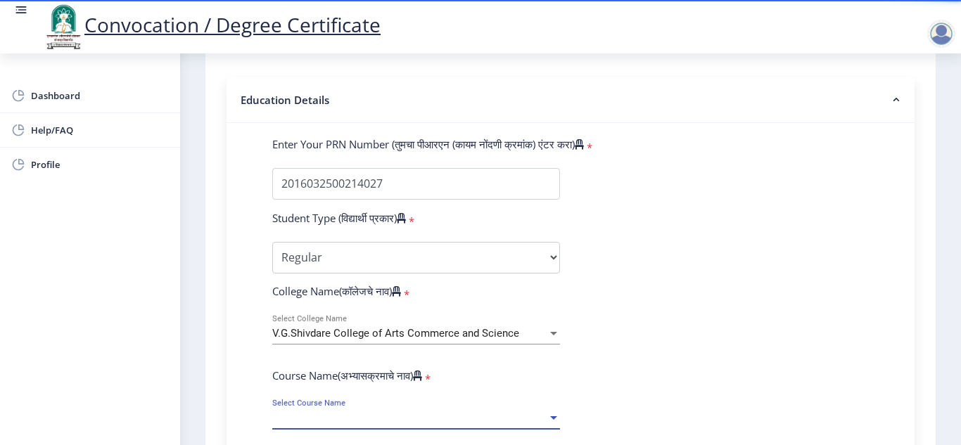
select select
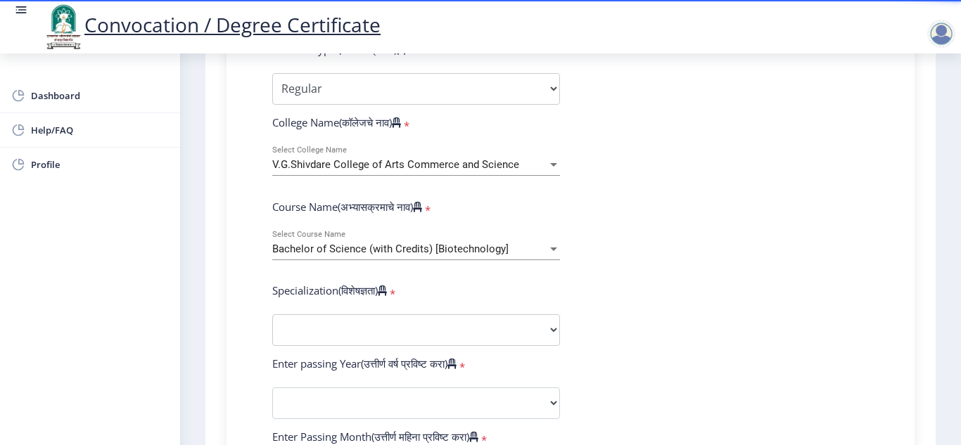
scroll to position [506, 0]
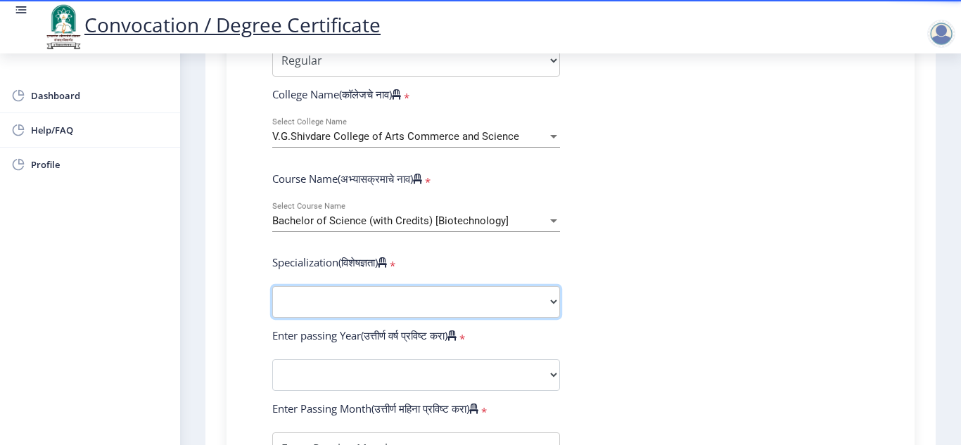
click at [376, 309] on select "Specialization Botany Chemistry Computer Science Electronics Geology Mathematic…" at bounding box center [416, 302] width 288 height 32
click at [371, 286] on select "Specialization Botany Chemistry Computer Science Electronics Geology Mathematic…" at bounding box center [416, 302] width 288 height 32
click at [368, 306] on select "Specialization Botany Chemistry Computer Science Electronics Geology Mathematic…" at bounding box center [416, 302] width 288 height 32
click at [339, 299] on select "Sub-Degree Biotechnology Entire Computer Science Entrepreneurship Other" at bounding box center [416, 302] width 288 height 32
select select "Biotechnology"
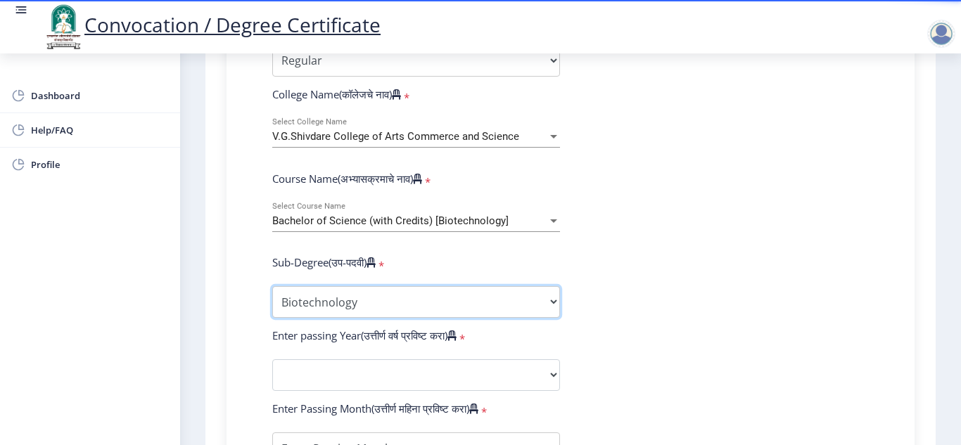
click at [272, 286] on select "Sub-Degree Biotechnology Entire Computer Science Entrepreneurship Other" at bounding box center [416, 302] width 288 height 32
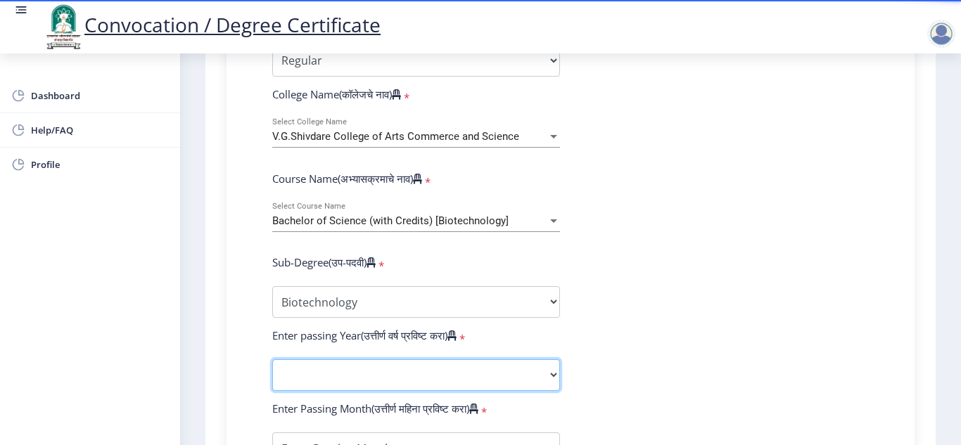
click at [331, 383] on select "2025 2024 2023 2022 2021 2020 2019 2018 2017 2016 2015 2014 2013 2012 2011 2010…" at bounding box center [416, 375] width 288 height 32
select select "2019"
click at [272, 359] on select "2025 2024 2023 2022 2021 2020 2019 2018 2017 2016 2015 2014 2013 2012 2011 2010…" at bounding box center [416, 375] width 288 height 32
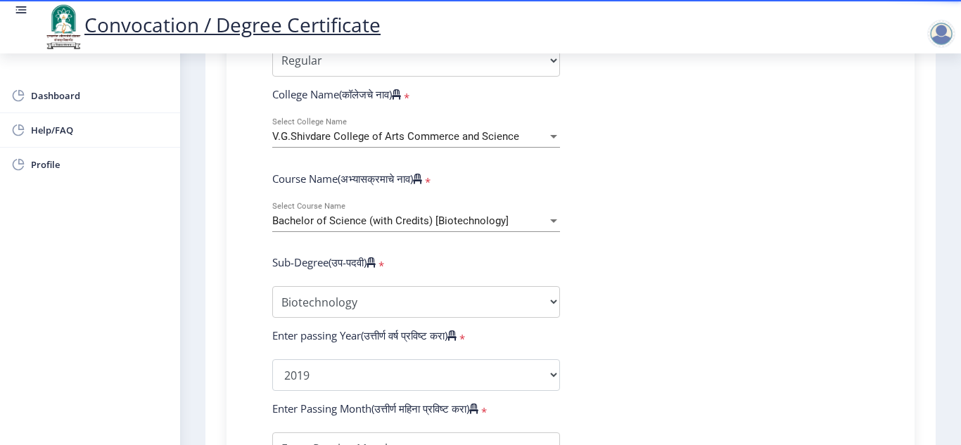
click at [715, 354] on form "Enter Your PRN Number (तुमचा पीआरएन (कायम नोंदणी क्रमांक) एंटर करा) * Student T…" at bounding box center [571, 349] width 618 height 819
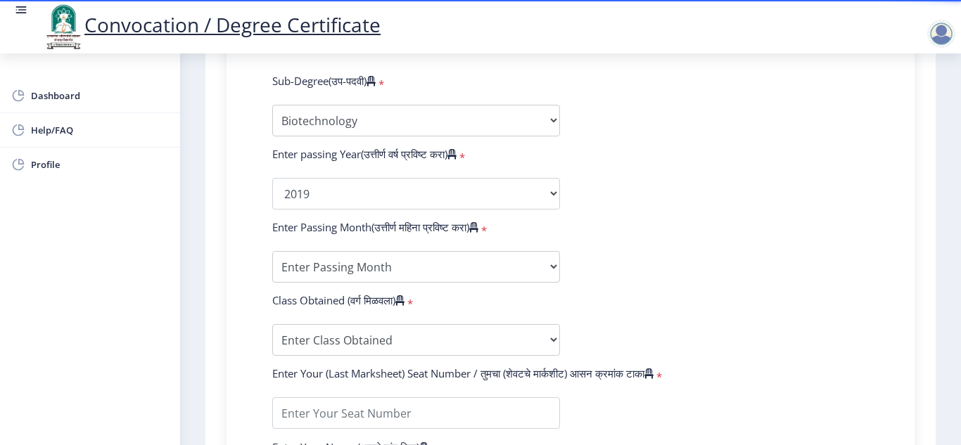
scroll to position [703, 0]
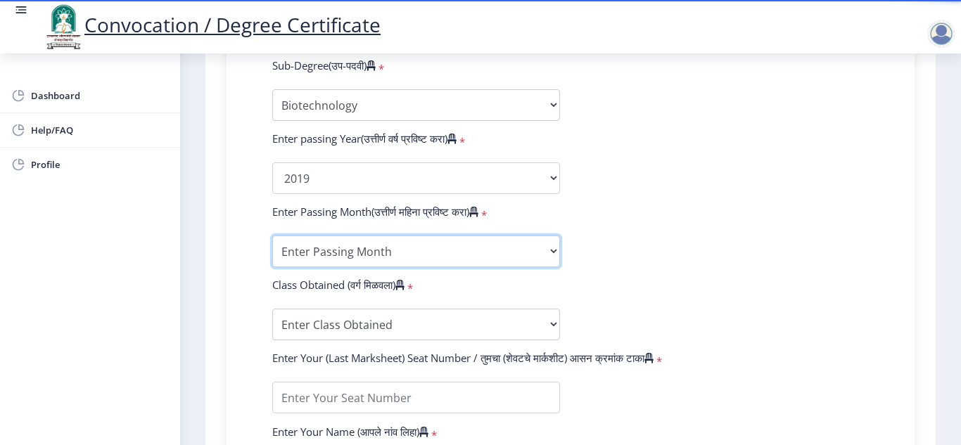
click at [486, 246] on select "Enter Passing Month March April May October November December" at bounding box center [416, 252] width 288 height 32
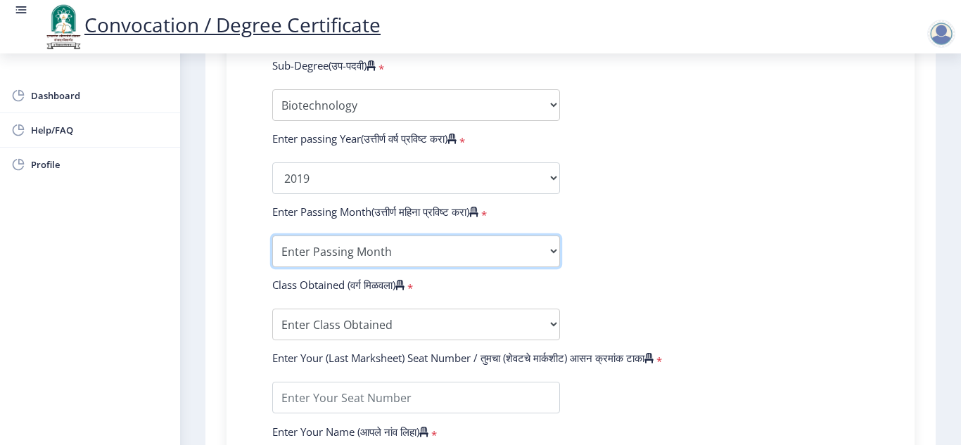
select select "April"
click at [272, 236] on select "Enter Passing Month March April May October November December" at bounding box center [416, 252] width 288 height 32
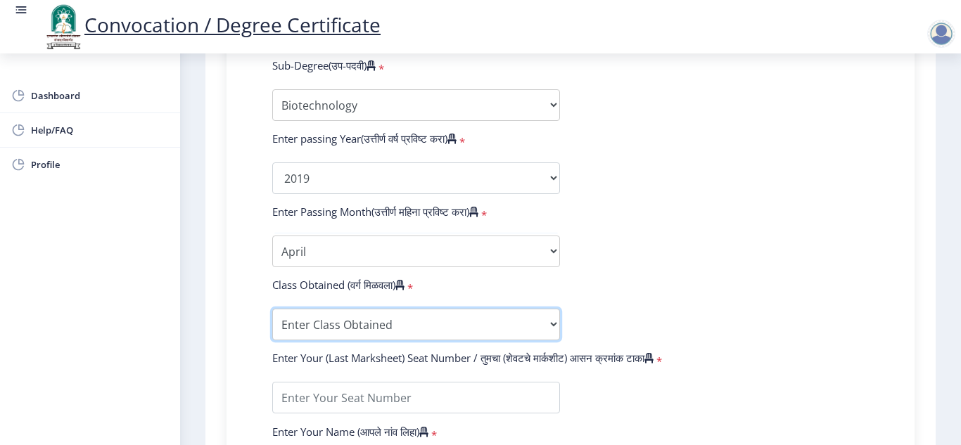
click at [469, 328] on select "Enter Class Obtained FIRST CLASS WITH DISTINCTION FIRST CLASS HIGHER SECOND CLA…" at bounding box center [416, 325] width 288 height 32
select select "FIRST CLASS"
click at [272, 309] on select "Enter Class Obtained FIRST CLASS WITH DISTINCTION FIRST CLASS HIGHER SECOND CLA…" at bounding box center [416, 325] width 288 height 32
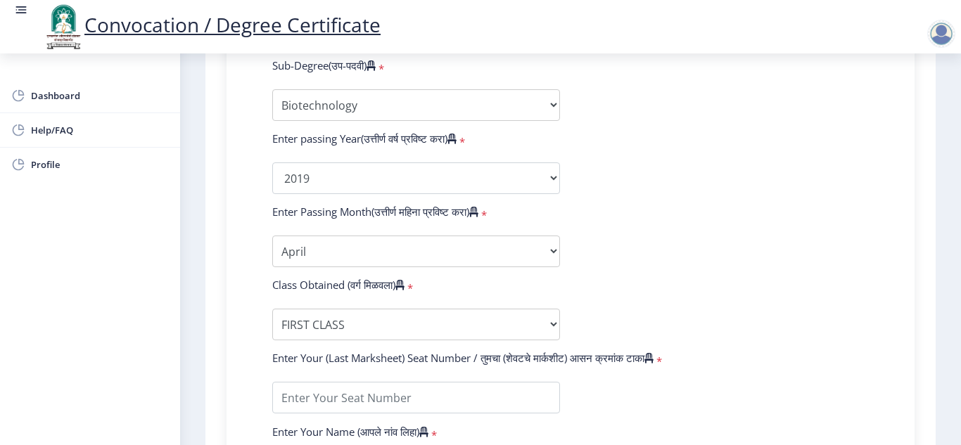
click at [661, 286] on form "Enter Your PRN Number (तुमचा पीआरएन (कायम नोंदणी क्रमांक) एंटर करा) * Student T…" at bounding box center [571, 152] width 618 height 819
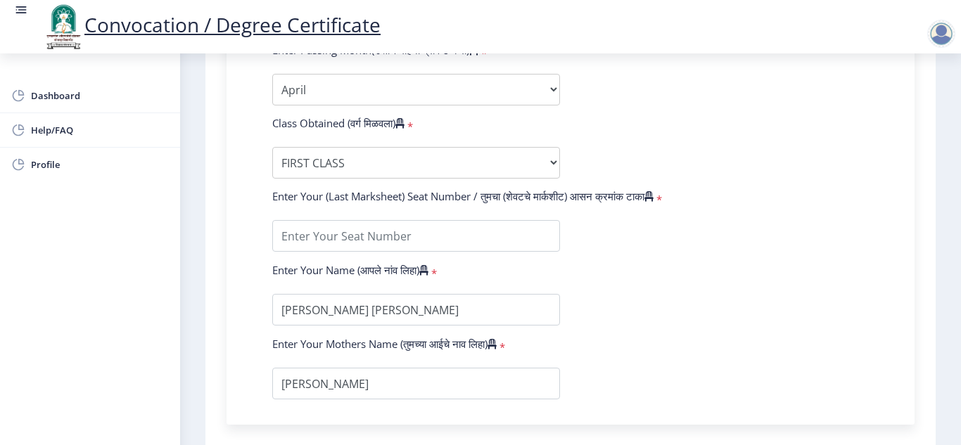
scroll to position [872, 0]
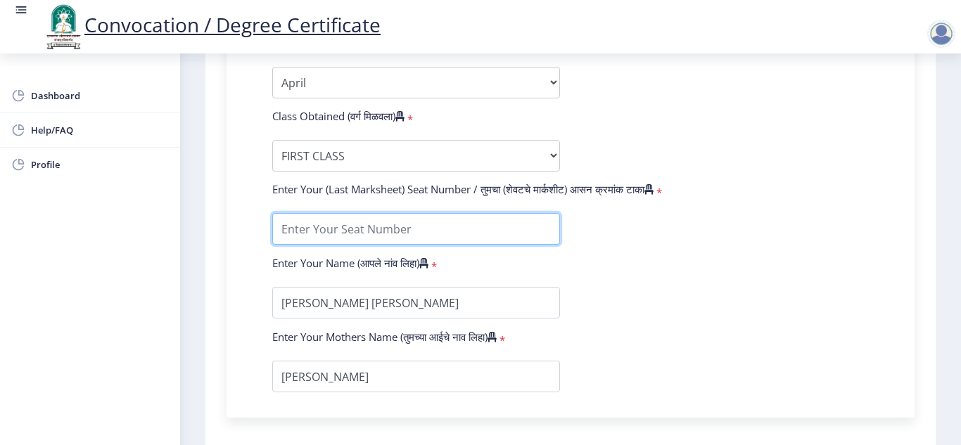
click at [423, 226] on input "textarea" at bounding box center [416, 229] width 288 height 32
type input "825763"
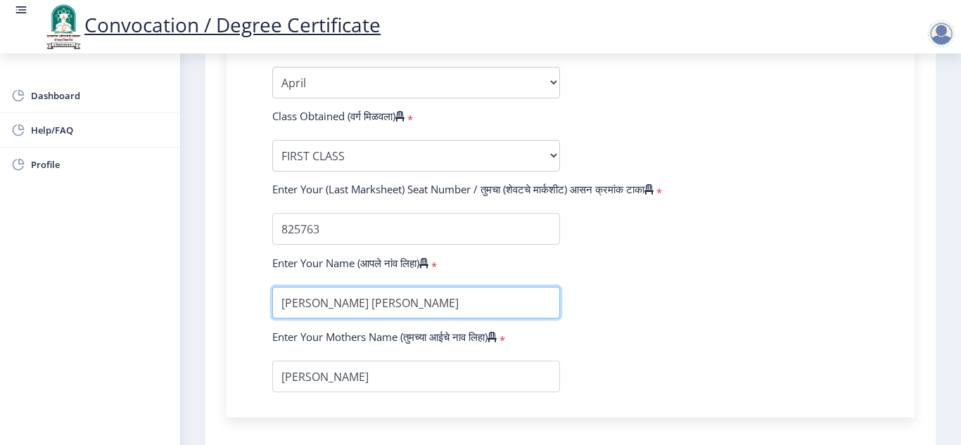
click at [359, 314] on input "textarea" at bounding box center [416, 303] width 288 height 32
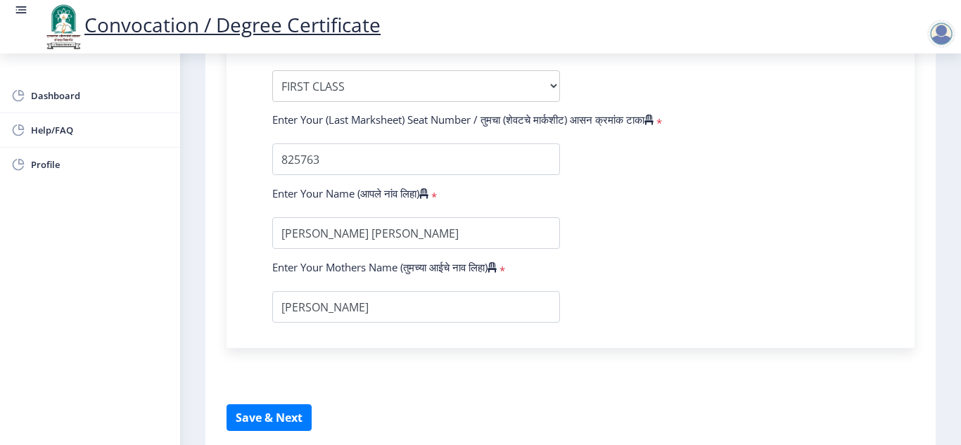
scroll to position [1000, 0]
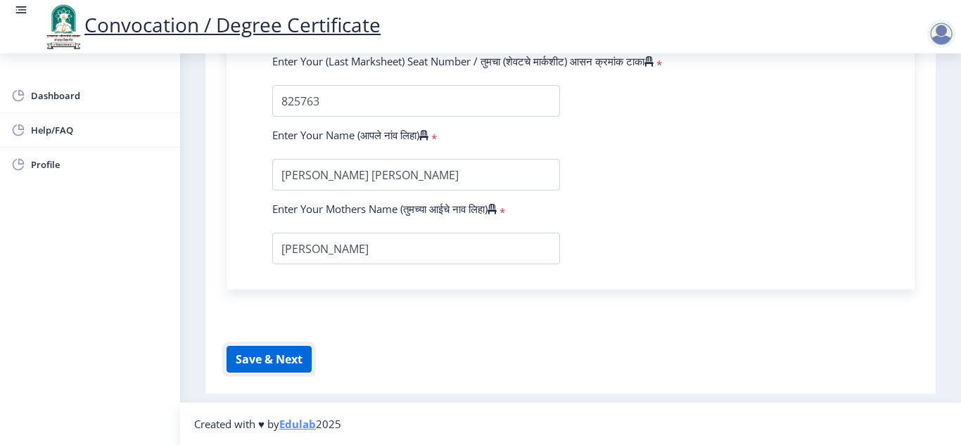
click at [290, 367] on button "Save & Next" at bounding box center [268, 359] width 85 height 27
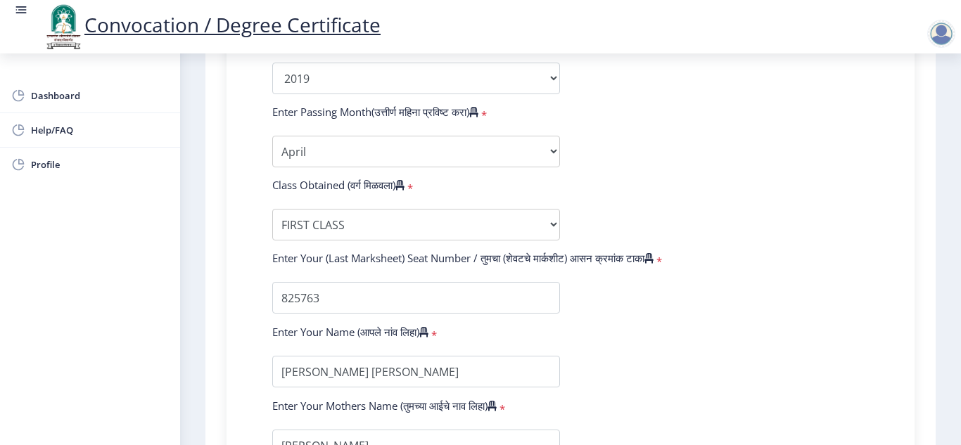
scroll to position [775, 0]
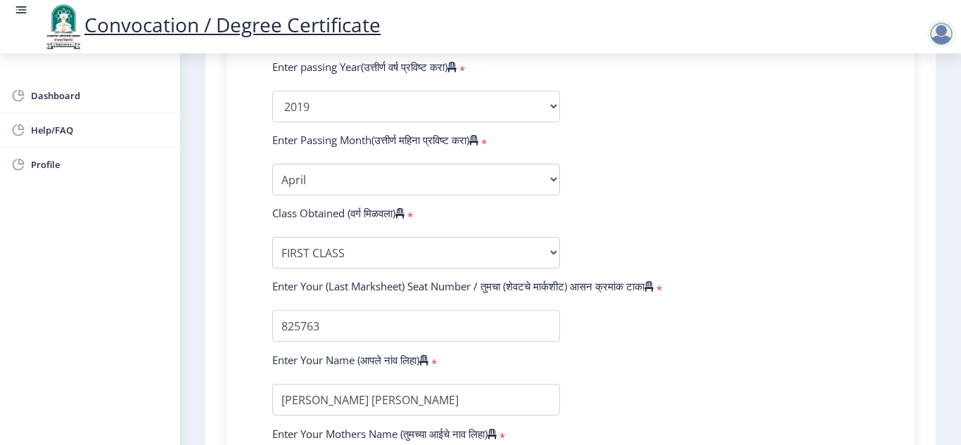
click at [730, 271] on form "Enter Your PRN Number (तुमचा पीआरएन (कायम नोंदणी क्रमांक) एंटर करा) * Student T…" at bounding box center [571, 81] width 618 height 819
click at [746, 179] on form "Enter Your PRN Number (तुमचा पीआरएन (कायम नोंदणी क्रमांक) एंटर करा) * Student T…" at bounding box center [571, 81] width 618 height 819
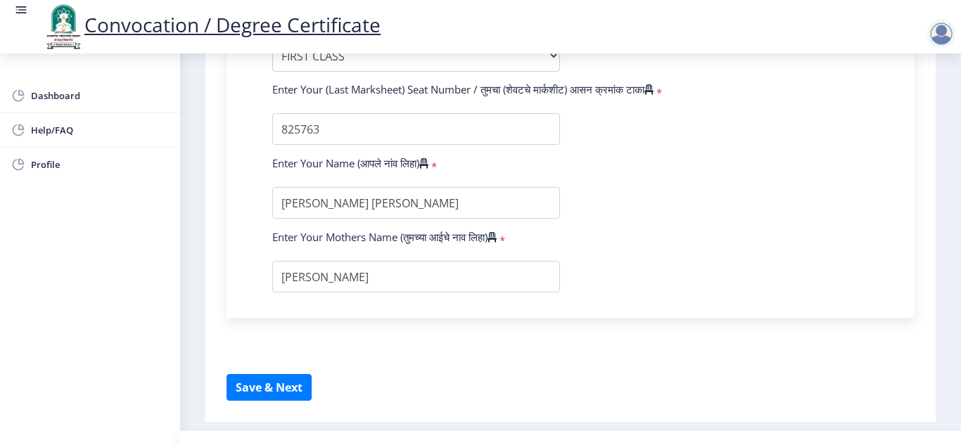
scroll to position [916, 0]
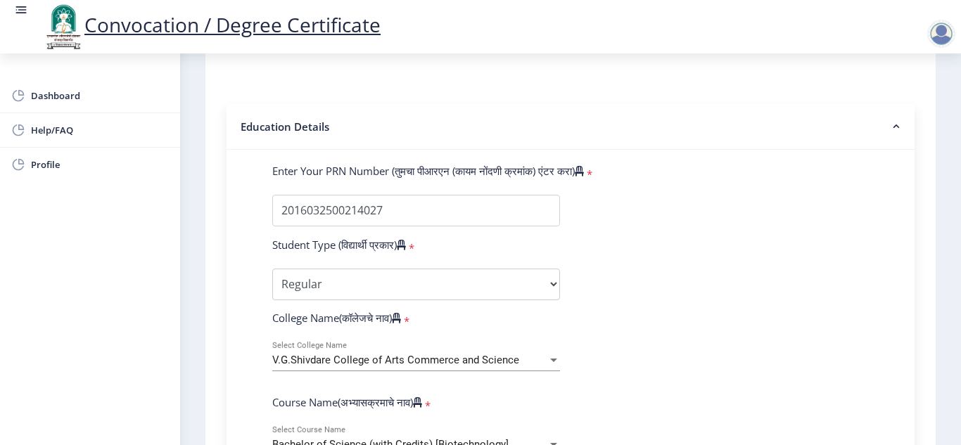
scroll to position [297, 0]
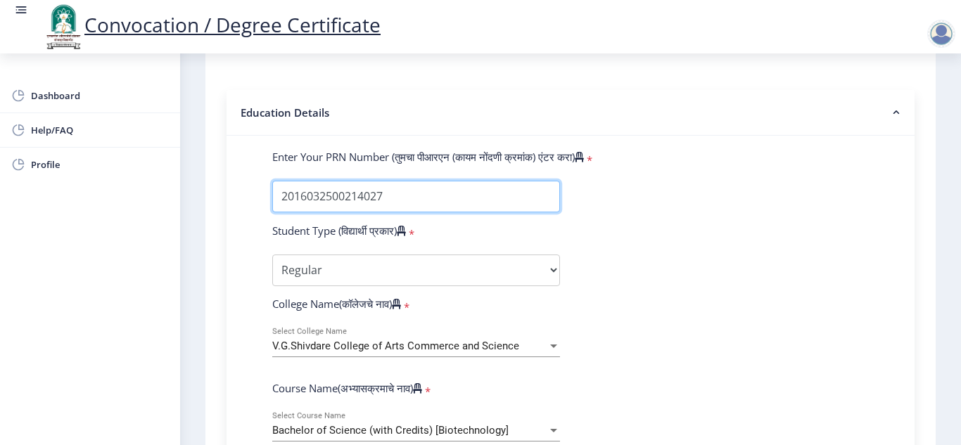
click at [454, 198] on input "Enter Your PRN Number (तुमचा पीआरएन (कायम नोंदणी क्रमांक) एंटर करा)" at bounding box center [416, 197] width 288 height 32
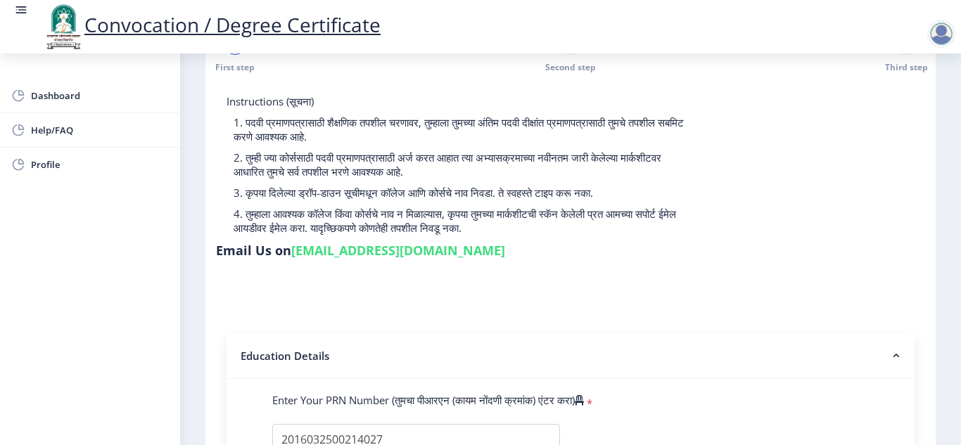
scroll to position [56, 0]
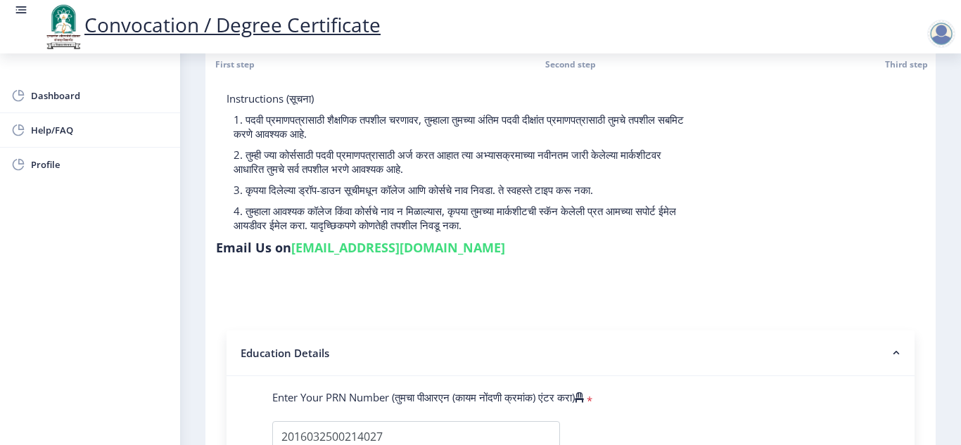
click at [890, 369] on nb-accordion-item-header "Education Details" at bounding box center [570, 354] width 688 height 46
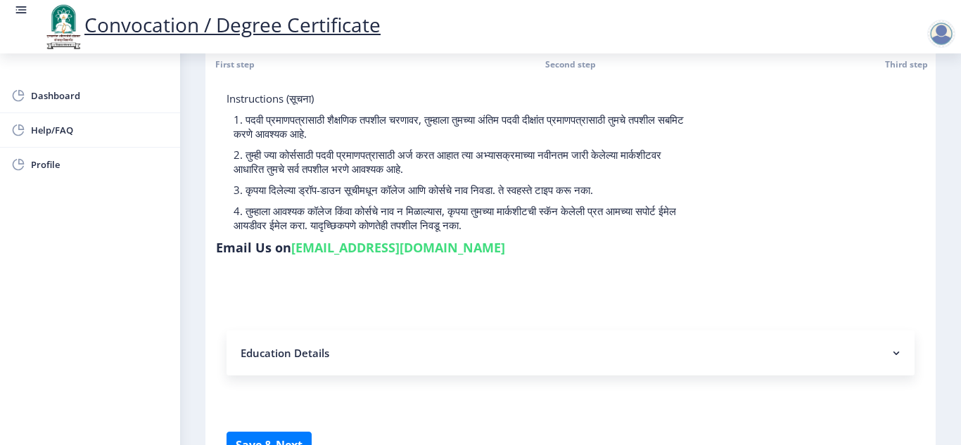
click at [789, 250] on div "Instructions (सूचना) 1. पदवी प्रमाणपत्रासाठी शैक्षणिक तपशील चरणावर, तुम्हाला तु…" at bounding box center [570, 176] width 709 height 170
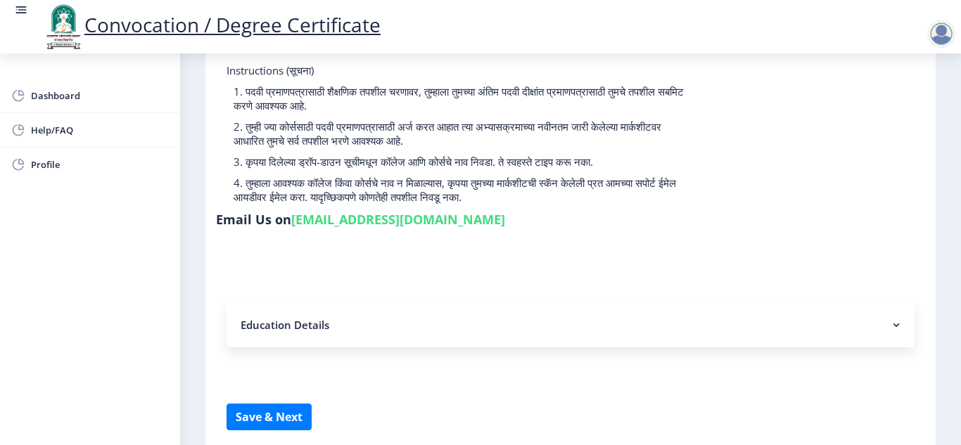
scroll to position [141, 0]
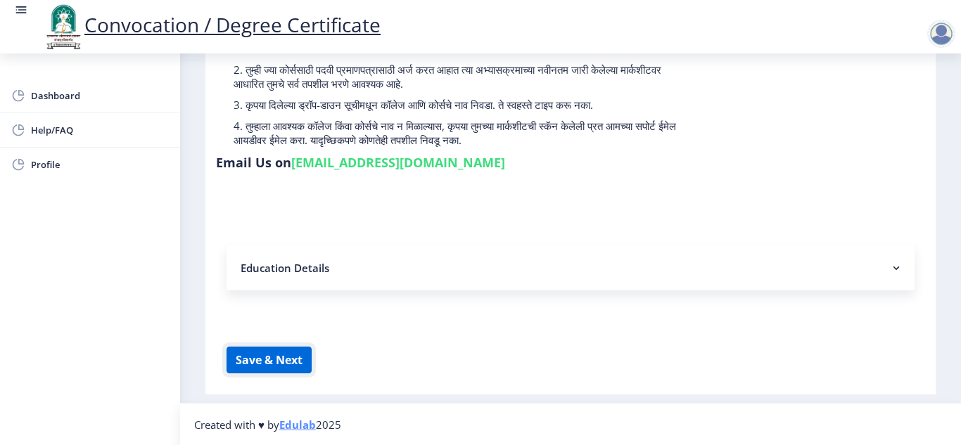
click at [278, 366] on button "Save & Next" at bounding box center [268, 360] width 85 height 27
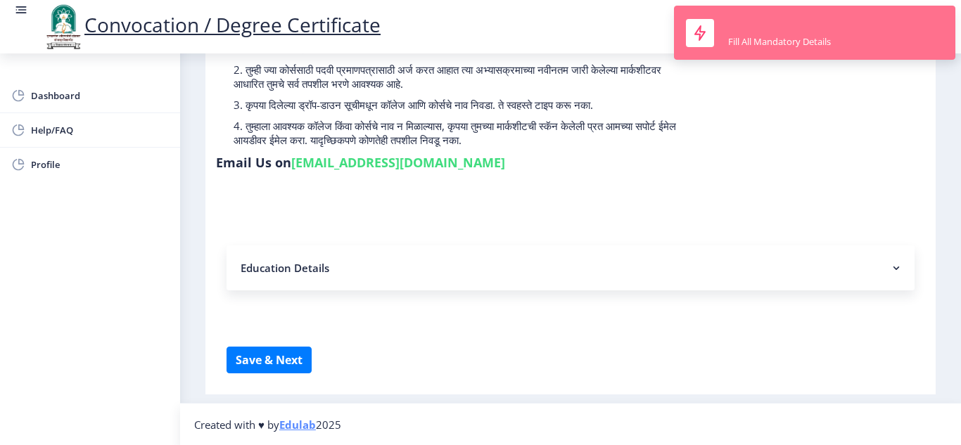
click at [801, 34] on div "Fill All Mandatory Details" at bounding box center [779, 33] width 103 height 30
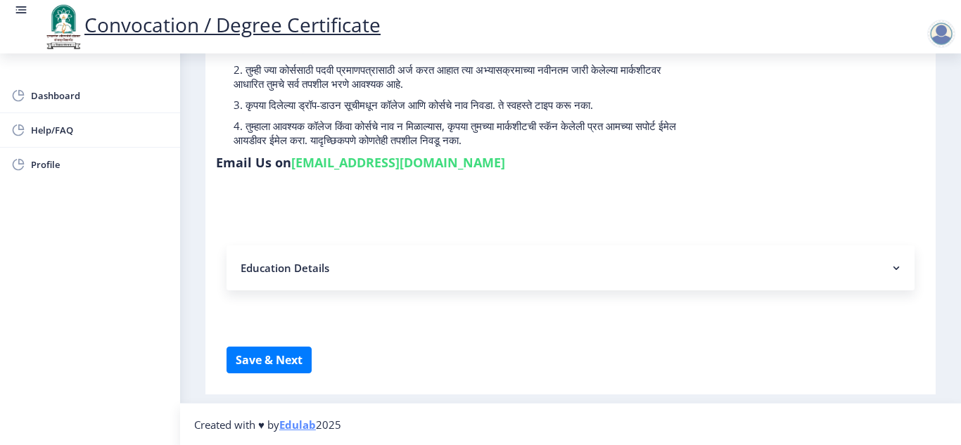
click at [808, 257] on nb-accordion-item-header "Education Details" at bounding box center [570, 267] width 688 height 45
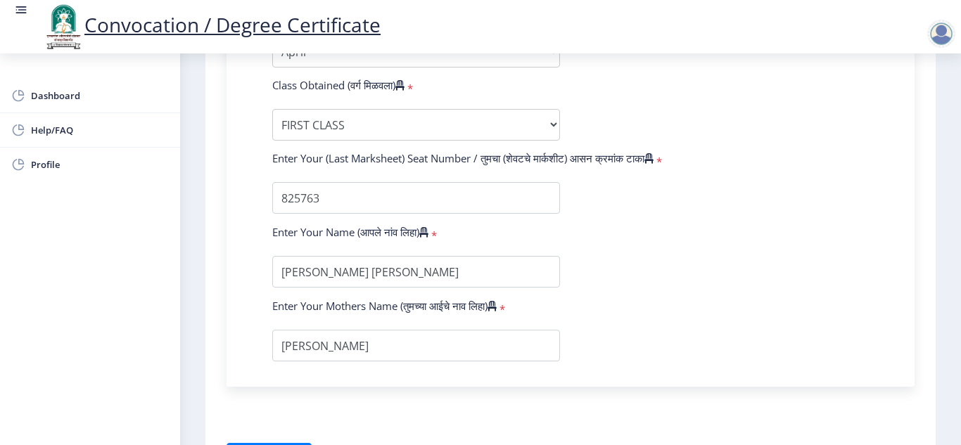
scroll to position [929, 0]
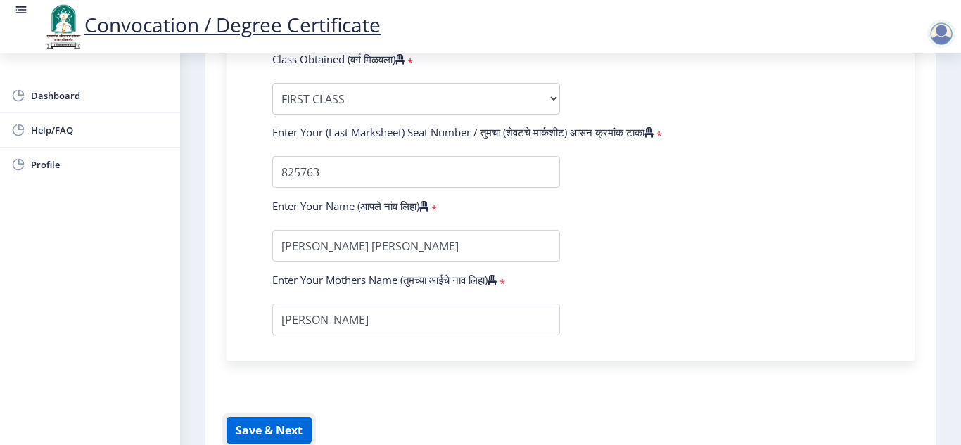
click at [270, 437] on button "Save & Next" at bounding box center [268, 430] width 85 height 27
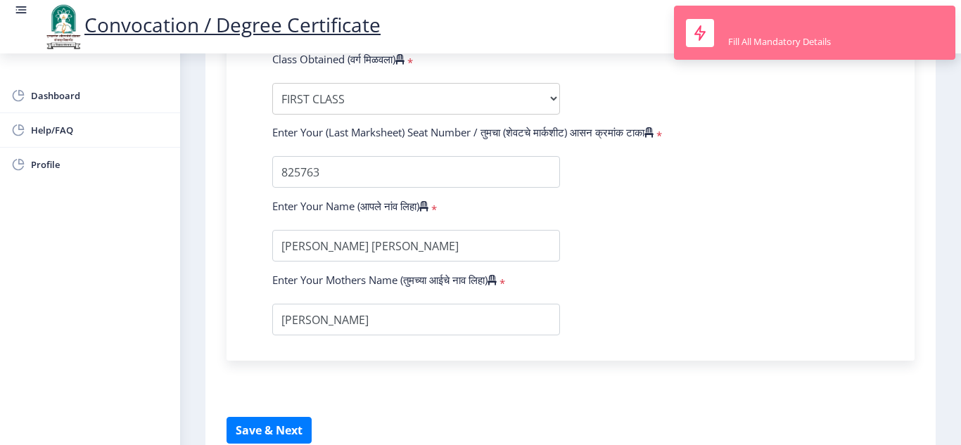
click at [797, 25] on div "Fill All Mandatory Details" at bounding box center [779, 33] width 103 height 30
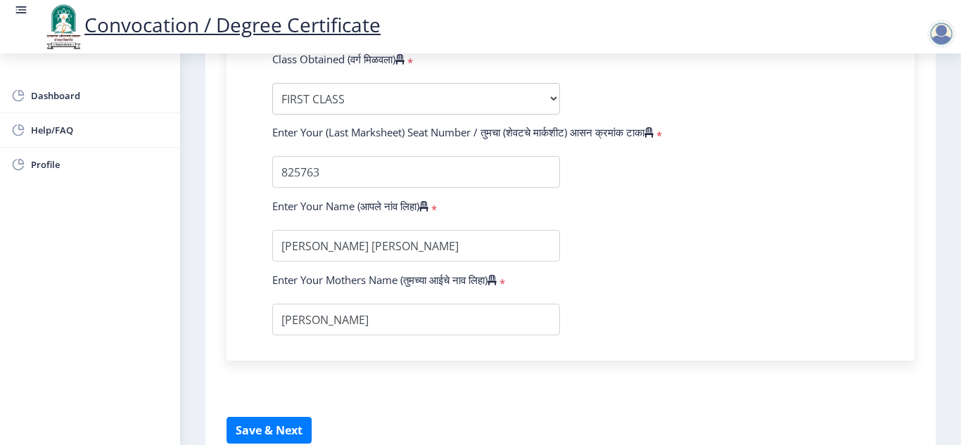
click at [941, 30] on div at bounding box center [941, 34] width 28 height 28
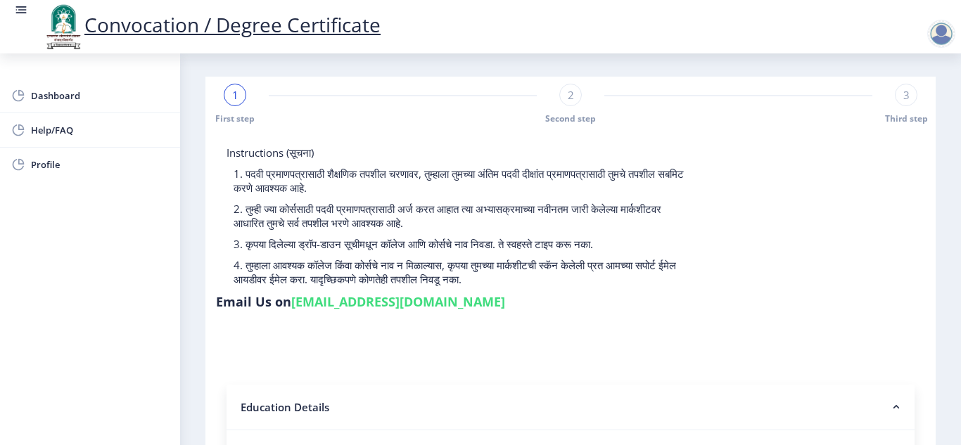
scroll to position [0, 0]
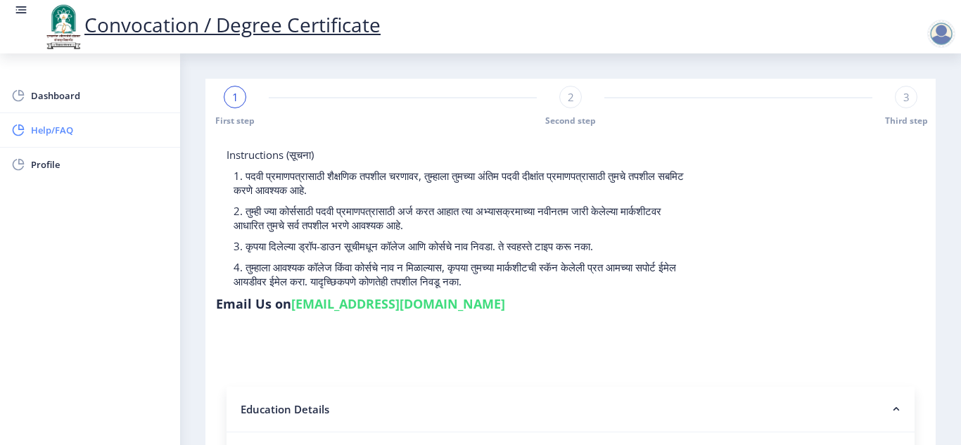
click at [68, 141] on link "Help/FAQ" at bounding box center [90, 130] width 180 height 34
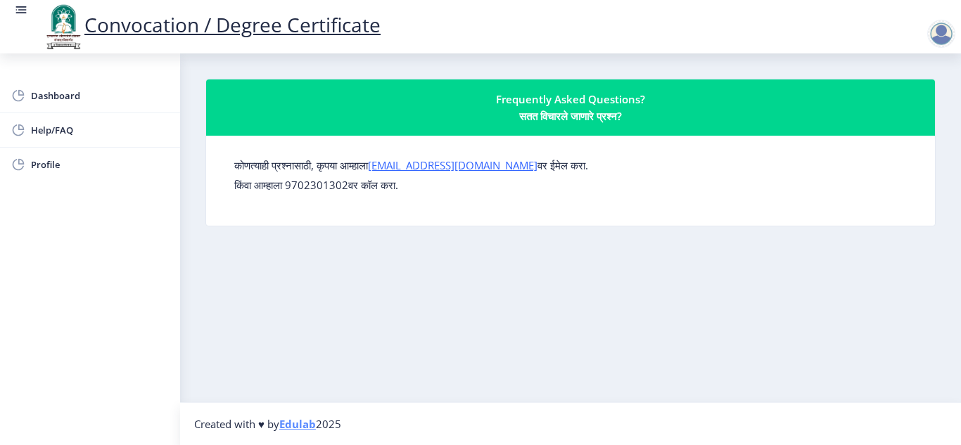
click at [599, 72] on nb-layout-column "Frequently Asked Questions? सतत विचारले जाणारे प्रश्न? कोणत्याही प्रश्नासाठी, क…" at bounding box center [570, 227] width 781 height 349
click at [207, 72] on nb-layout-column "Frequently Asked Questions? सतत विचारले जाणारे प्रश्न? कोणत्याही प्रश्नासाठी, क…" at bounding box center [570, 227] width 781 height 349
